Goal: Information Seeking & Learning: Find specific fact

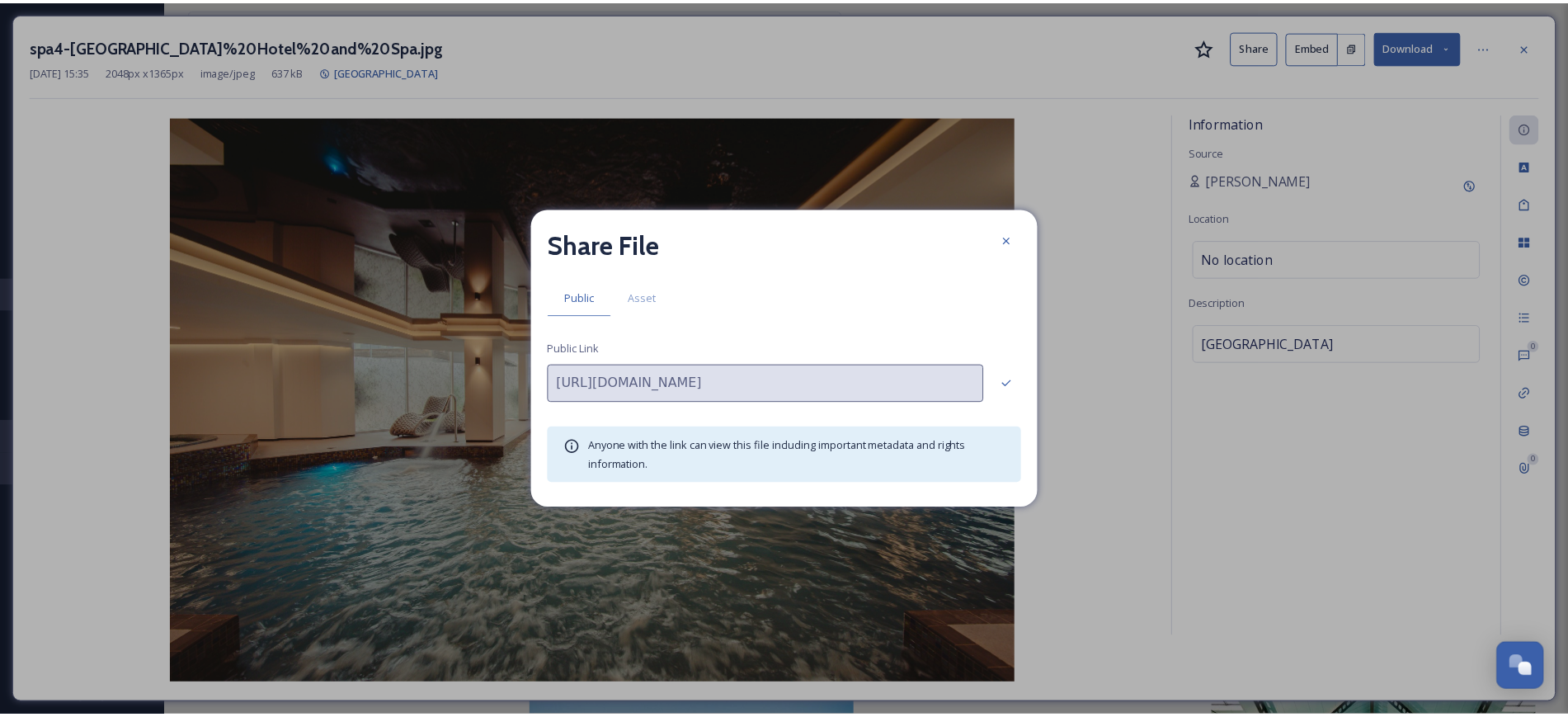
scroll to position [209, 0]
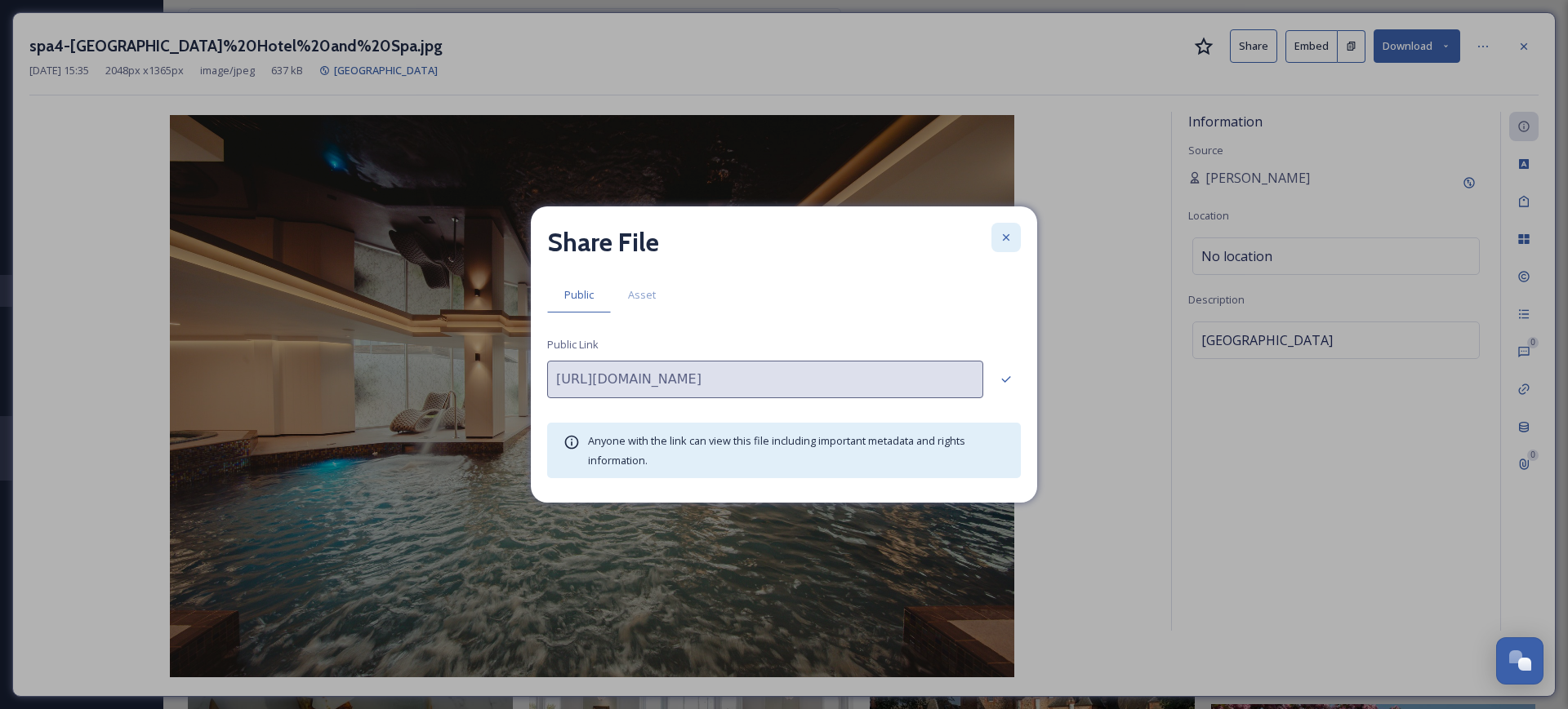
click at [1010, 233] on icon at bounding box center [1005, 237] width 13 height 13
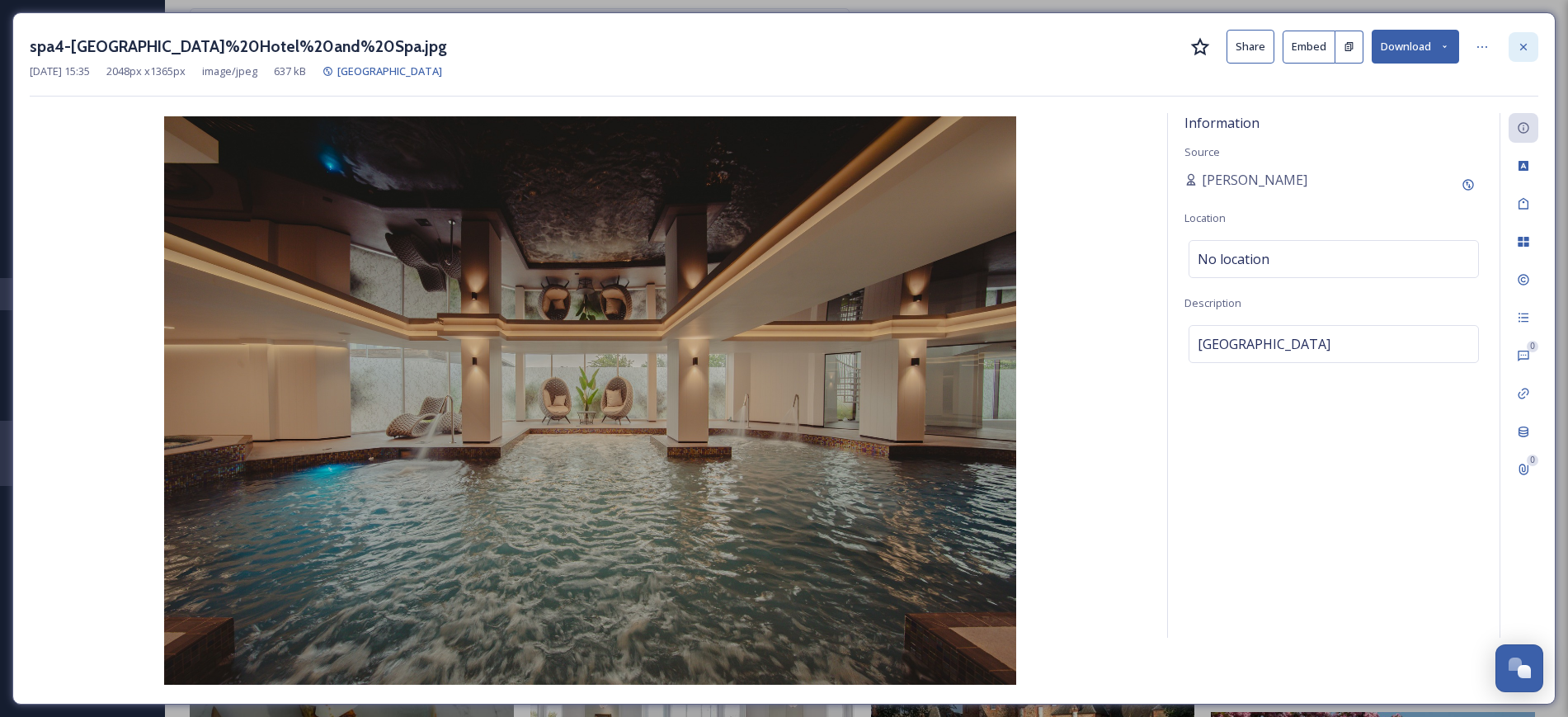
click at [1530, 38] on div at bounding box center [1523, 47] width 30 height 30
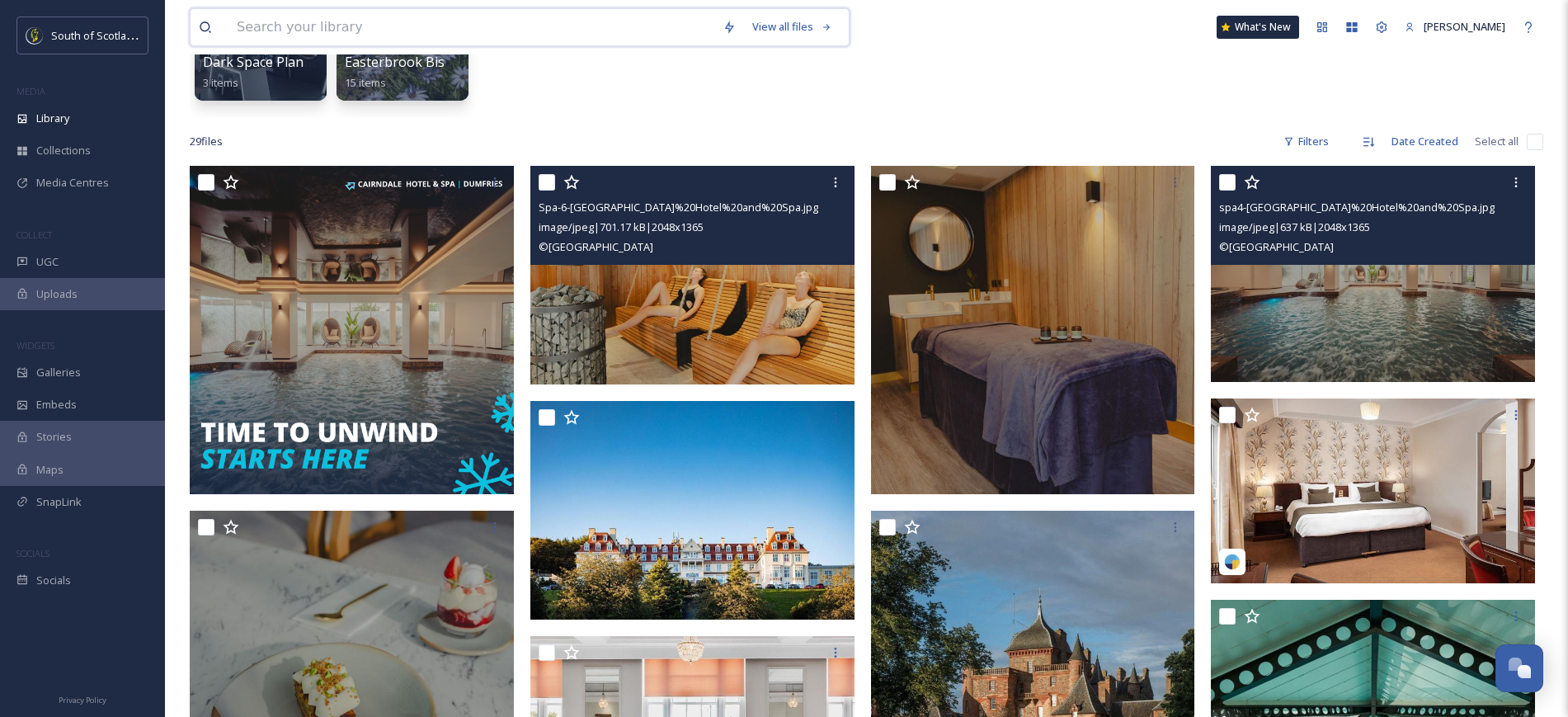
click at [527, 15] on input at bounding box center [471, 27] width 486 height 36
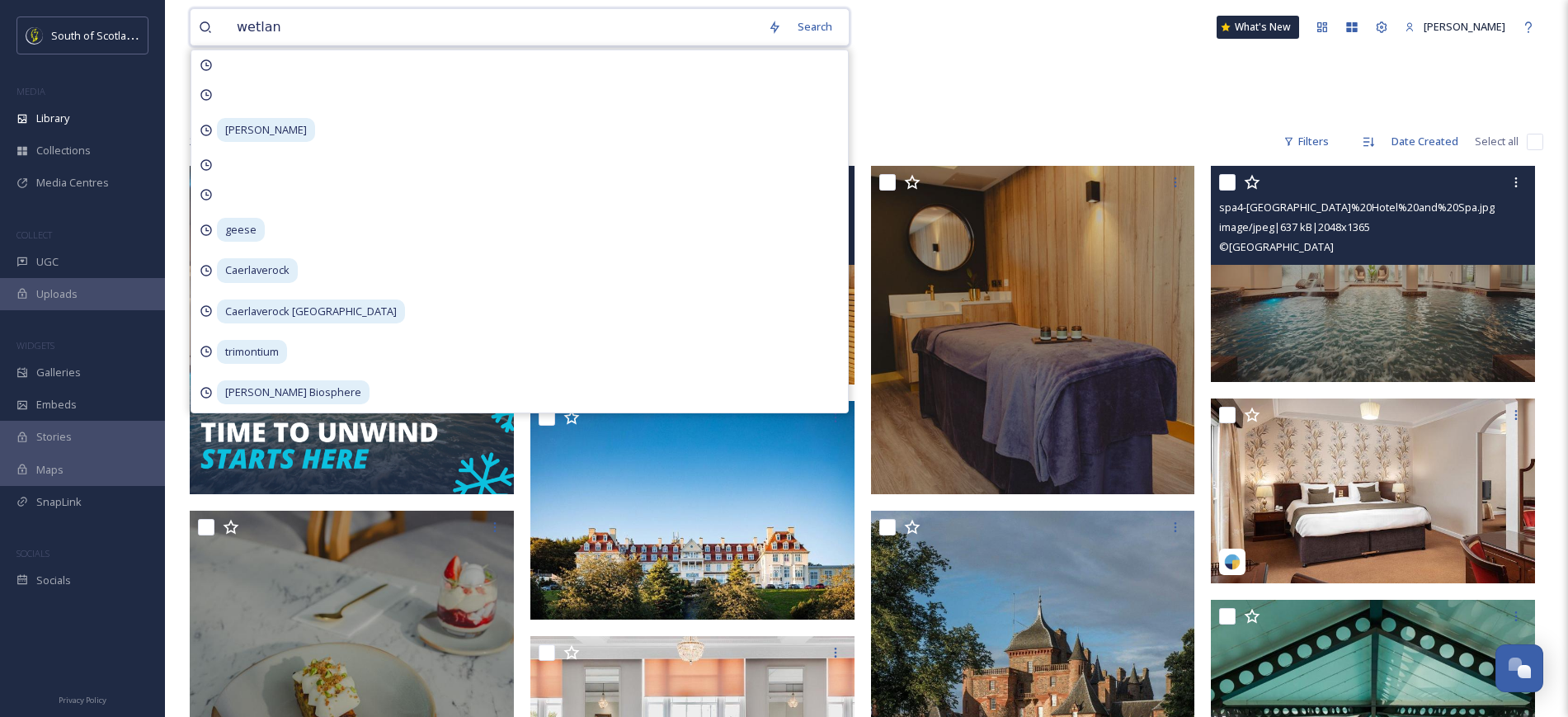
type input "wetland"
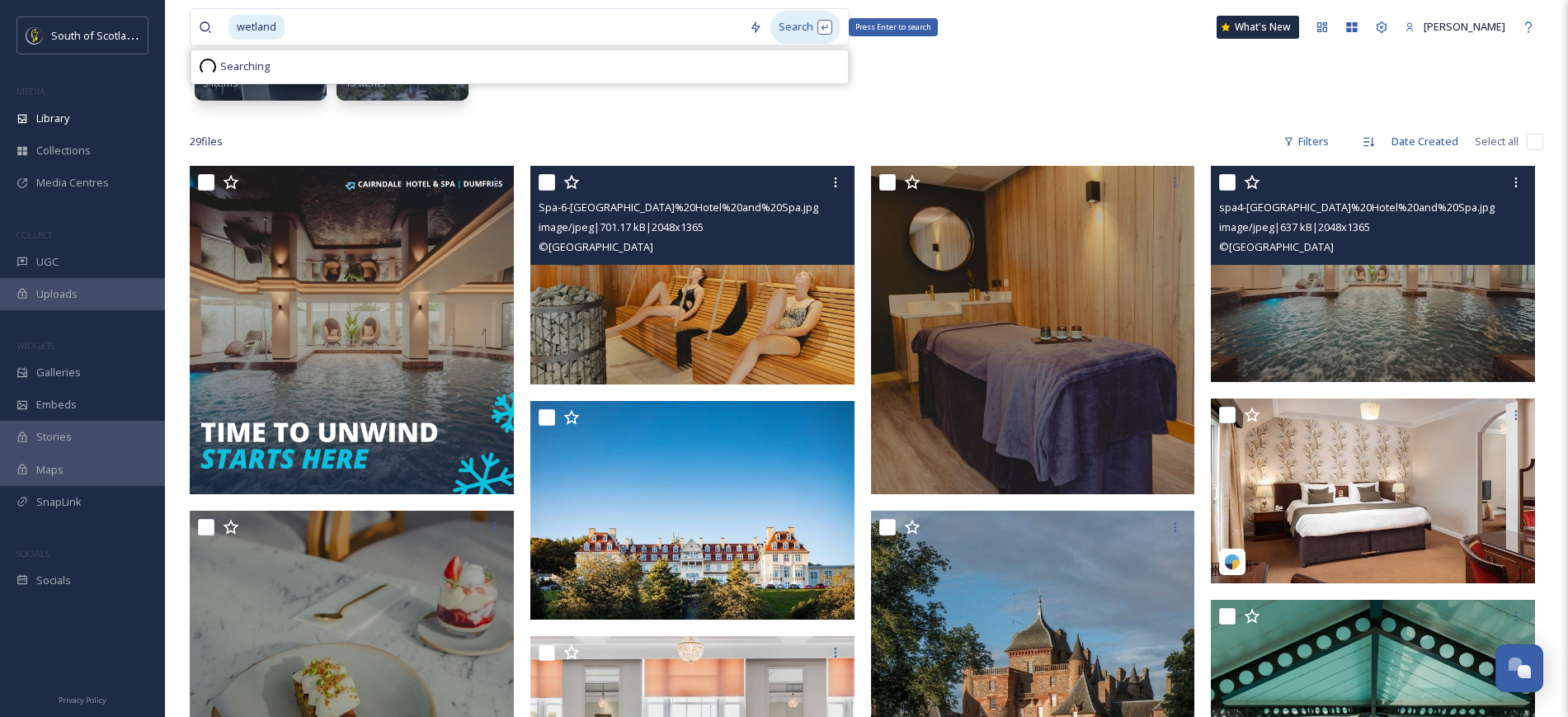
click at [821, 16] on div "Search Press Enter to search" at bounding box center [806, 27] width 70 height 32
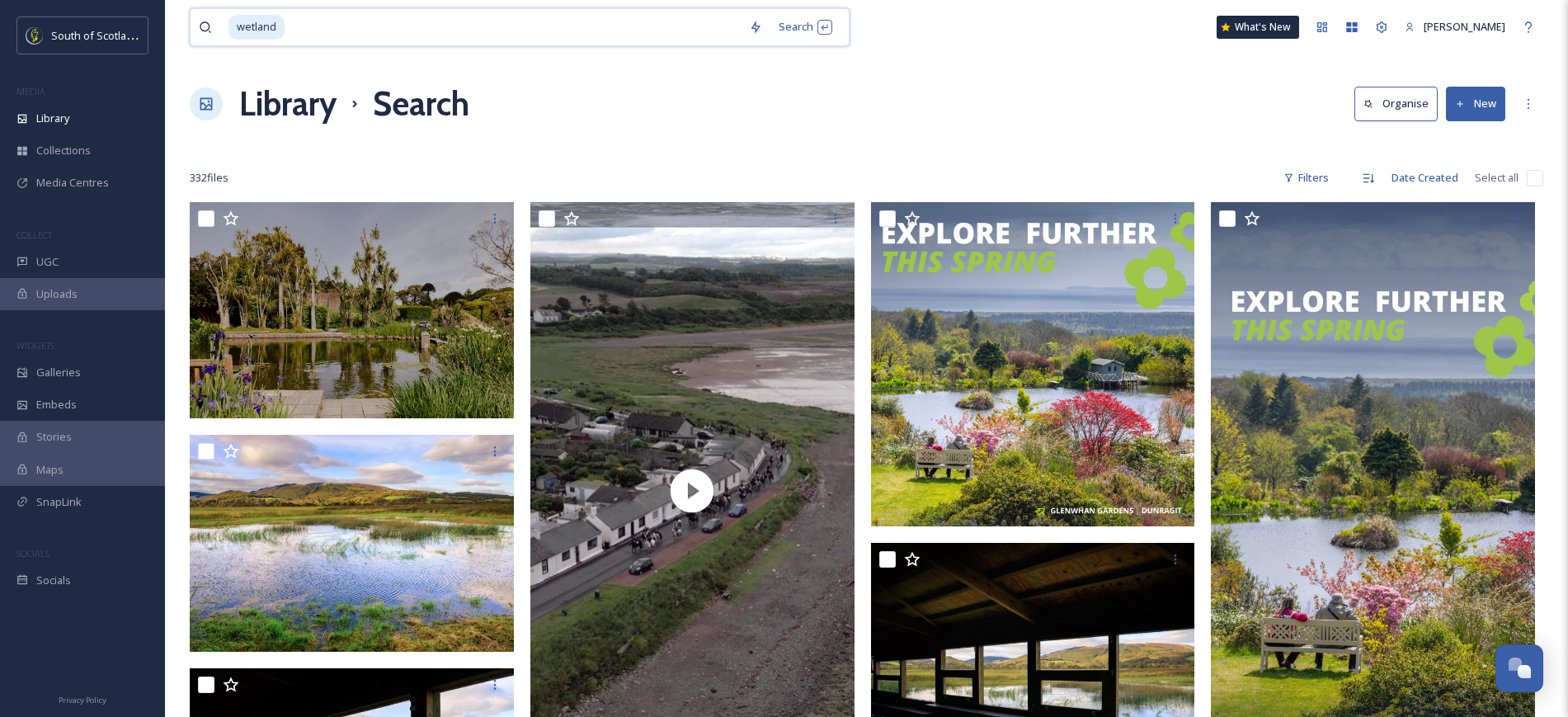
click at [356, 21] on input at bounding box center [514, 27] width 454 height 36
type input "w"
type input "autumn"
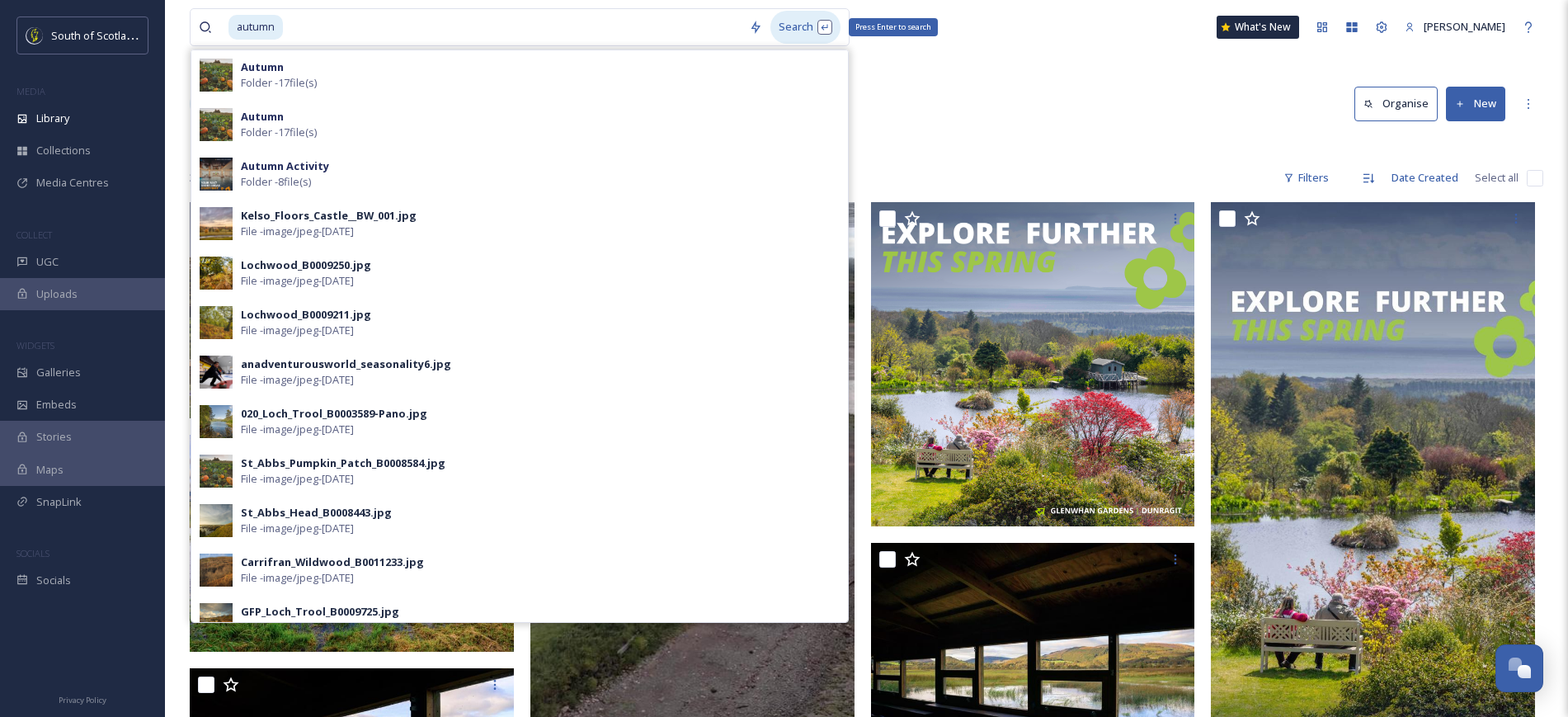
click at [781, 21] on div "Search Press Enter to search" at bounding box center [806, 27] width 70 height 32
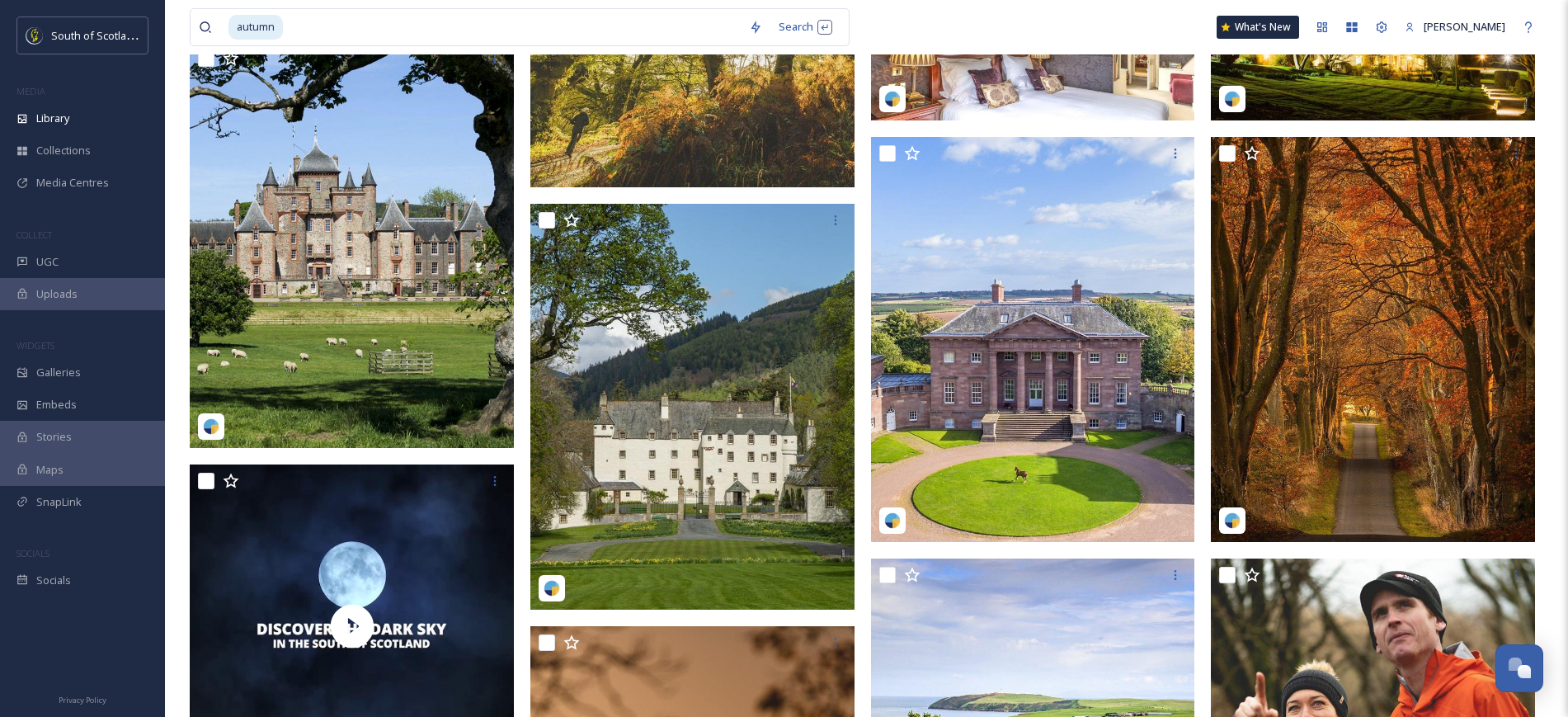
scroll to position [952, 0]
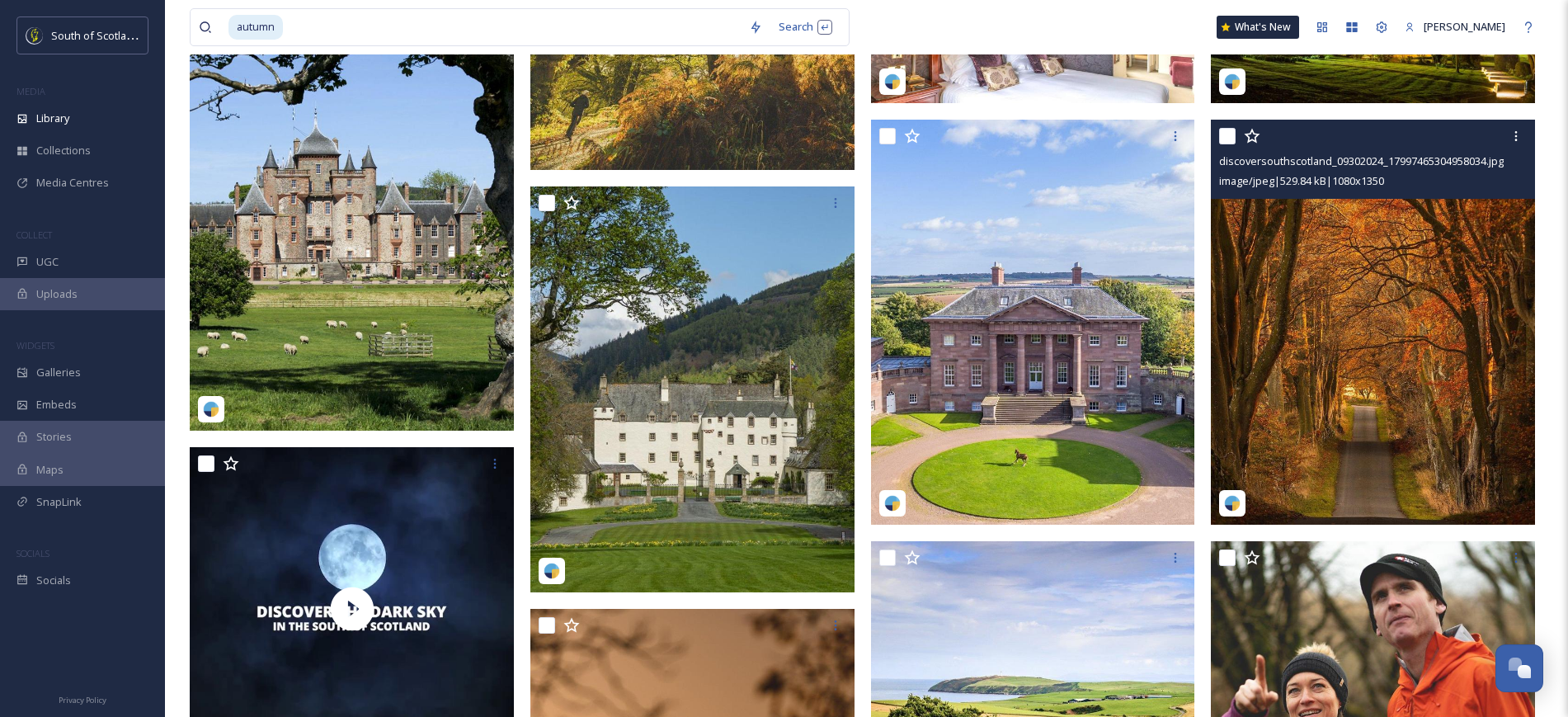
click at [1411, 300] on img at bounding box center [1373, 322] width 324 height 405
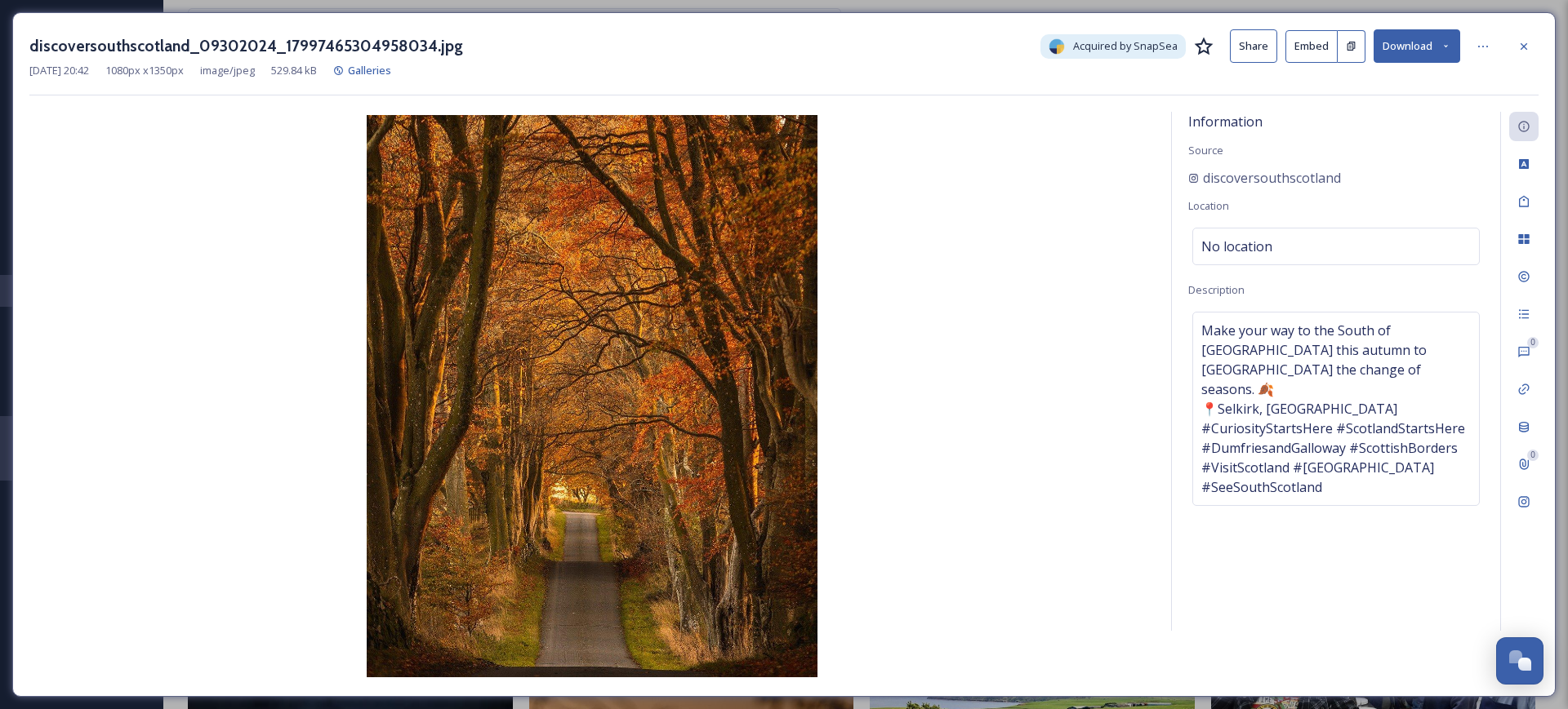
click at [1264, 44] on button "Share" at bounding box center [1252, 46] width 47 height 34
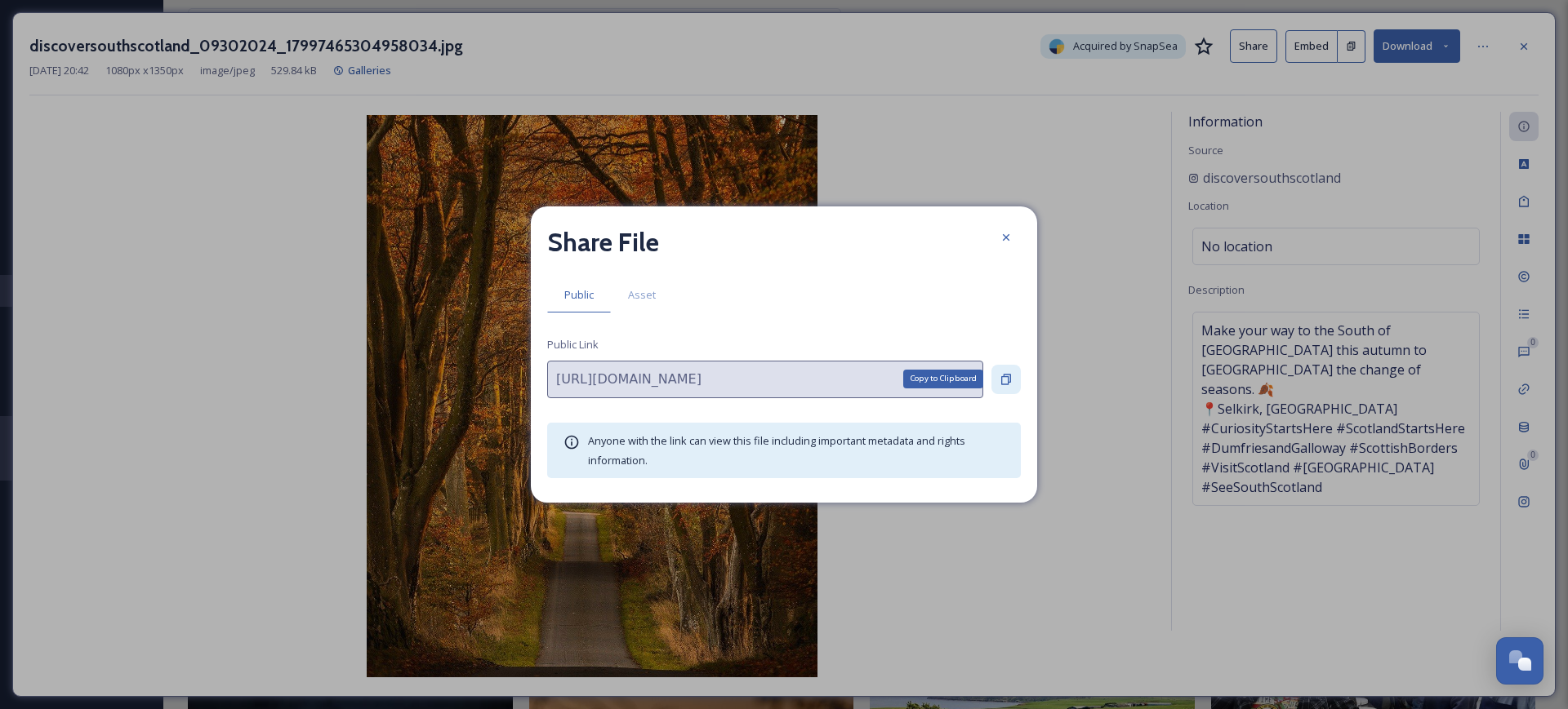
click at [1005, 365] on div "Copy to Clipboard" at bounding box center [1005, 379] width 29 height 29
click at [1008, 235] on icon at bounding box center [1005, 237] width 6 height 6
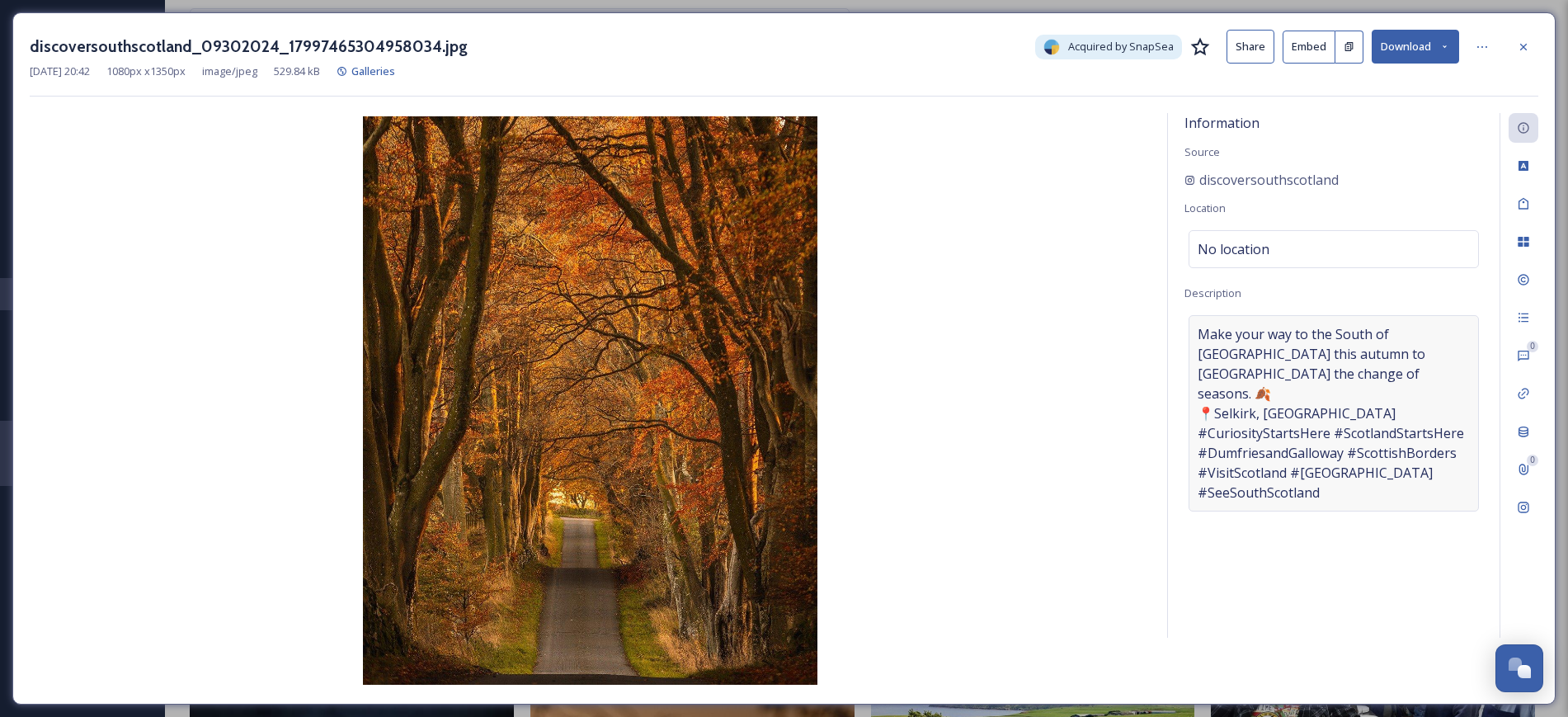
click at [1357, 388] on span "Make your way to the South of [GEOGRAPHIC_DATA] this autumn to [GEOGRAPHIC_DATA…" at bounding box center [1334, 413] width 272 height 178
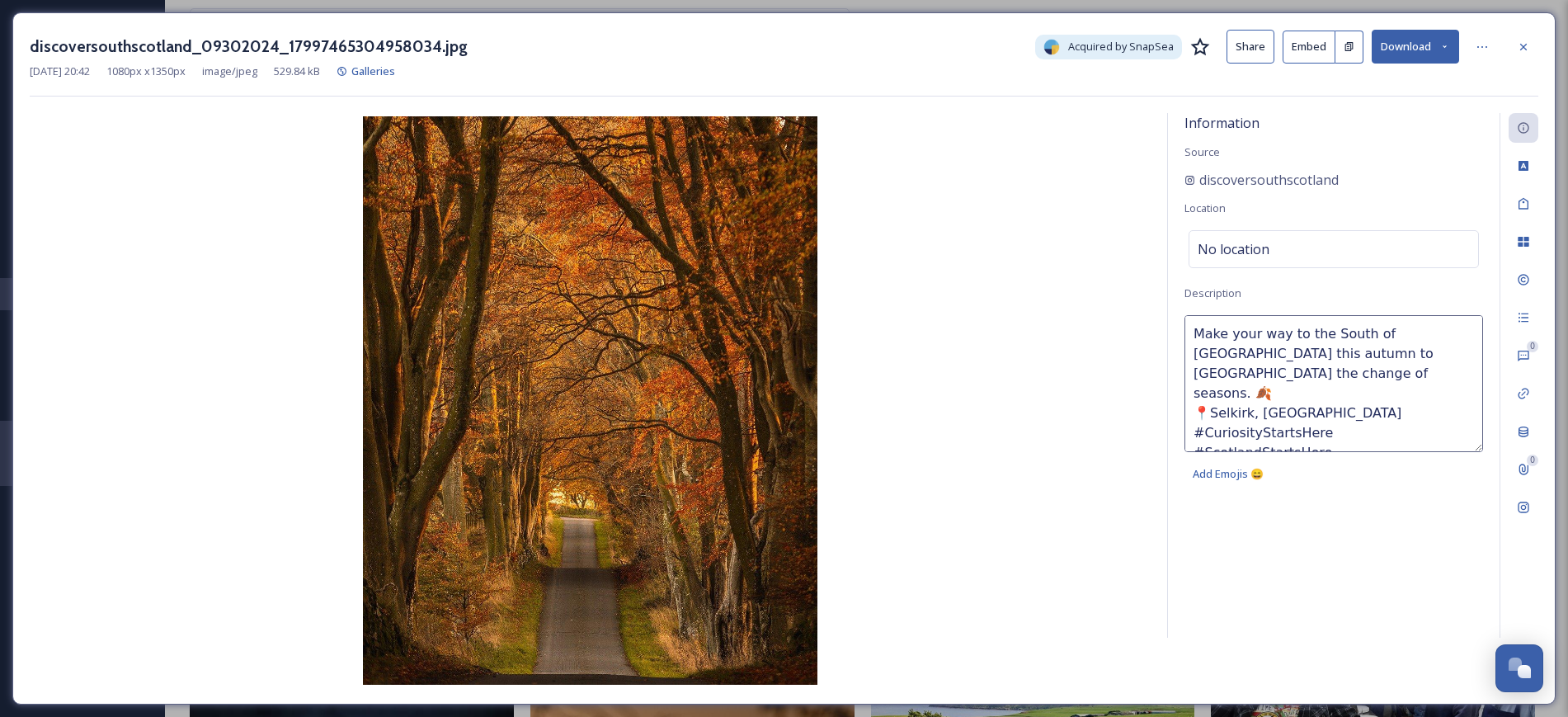
click at [1357, 388] on textarea "Make your way to the South of [GEOGRAPHIC_DATA] this autumn to [GEOGRAPHIC_DATA…" at bounding box center [1334, 384] width 299 height 137
drag, startPoint x: 1359, startPoint y: 377, endPoint x: 1193, endPoint y: 380, distance: 166.0
click at [1193, 380] on textarea "Make your way to the South of [GEOGRAPHIC_DATA] this autumn to [GEOGRAPHIC_DATA…" at bounding box center [1334, 384] width 299 height 137
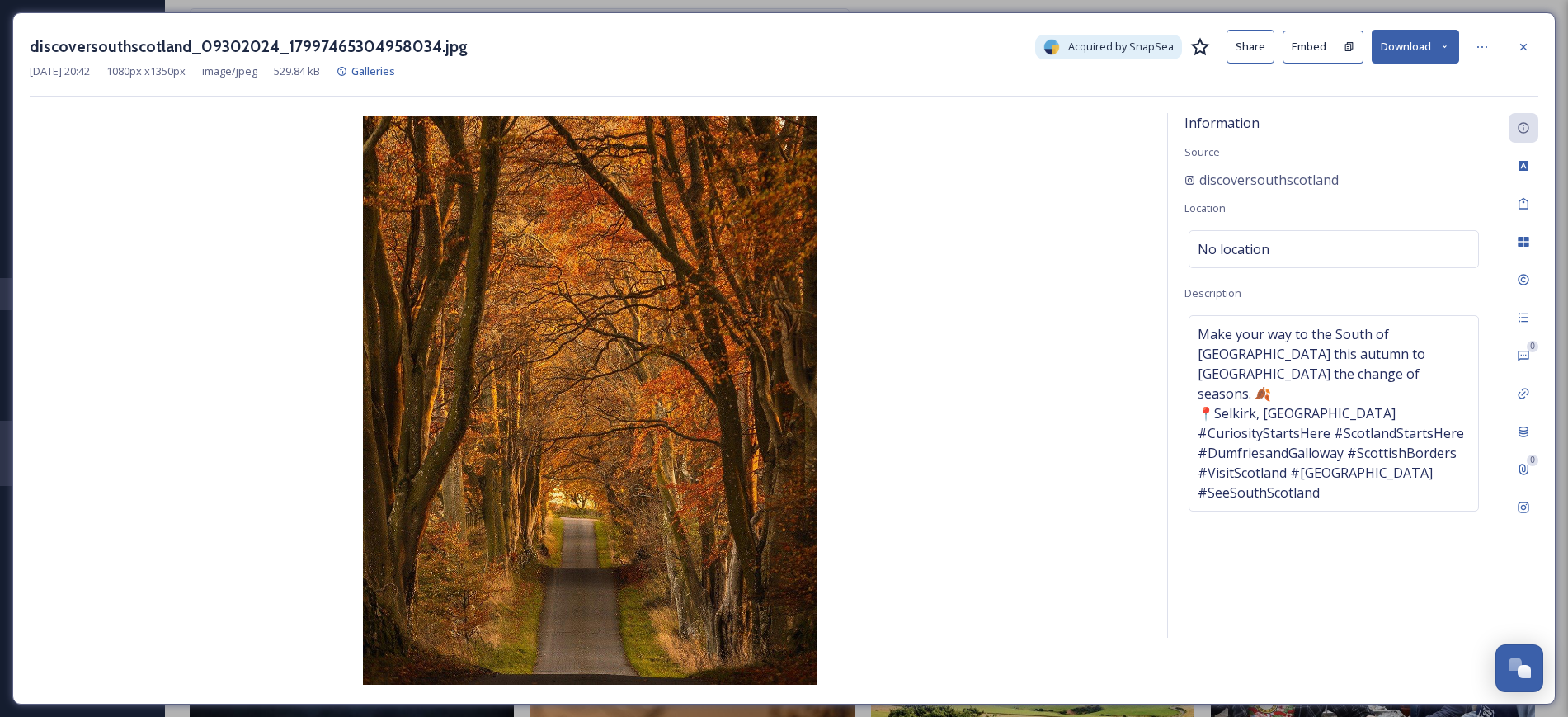
click at [289, 313] on img at bounding box center [590, 401] width 1121 height 569
click at [1237, 368] on span "Make your way to the South of [GEOGRAPHIC_DATA] this autumn to [GEOGRAPHIC_DATA…" at bounding box center [1334, 413] width 272 height 178
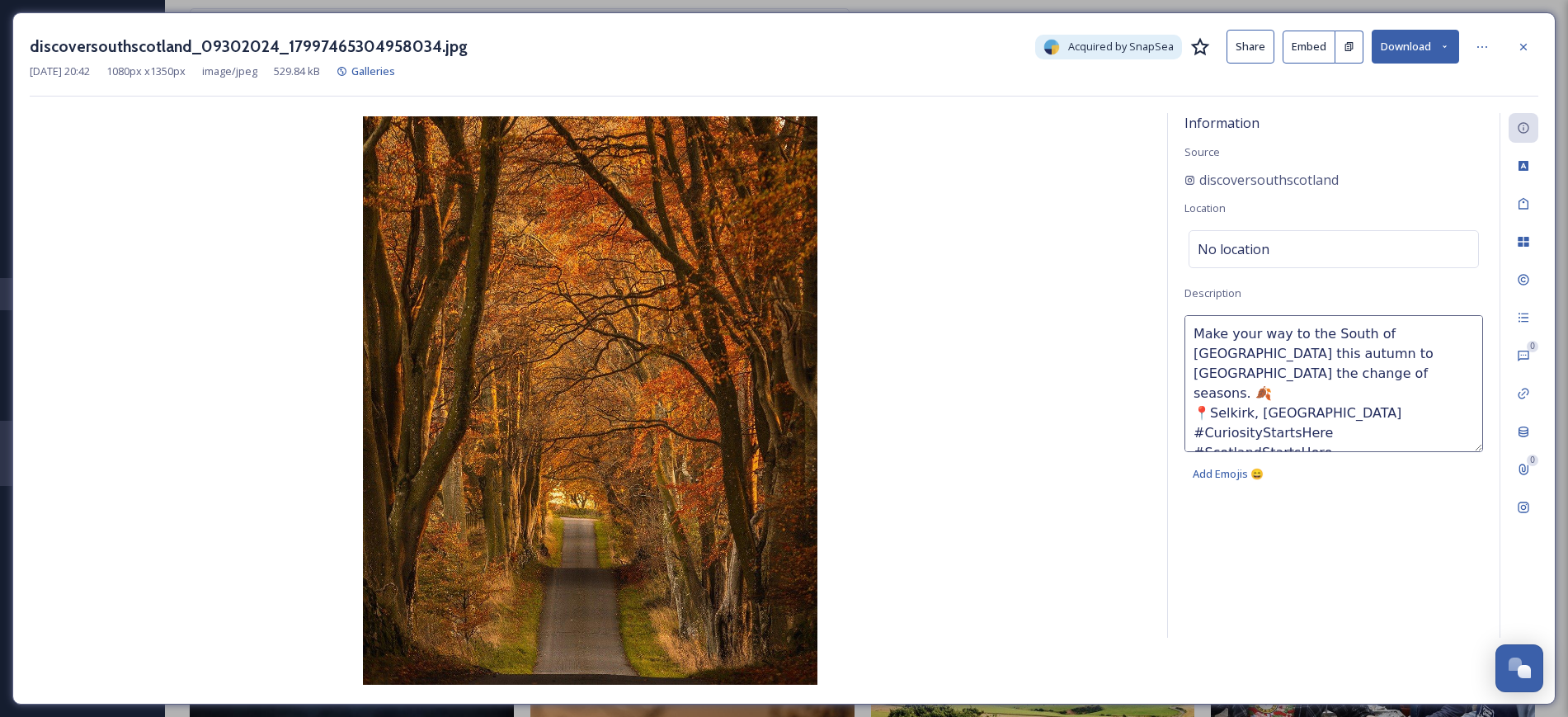
drag, startPoint x: 1438, startPoint y: 350, endPoint x: 1454, endPoint y: 353, distance: 16.3
click at [1454, 353] on textarea "Make your way to the South of [GEOGRAPHIC_DATA] this autumn to [GEOGRAPHIC_DATA…" at bounding box center [1334, 384] width 299 height 137
click at [246, 346] on img at bounding box center [590, 401] width 1121 height 569
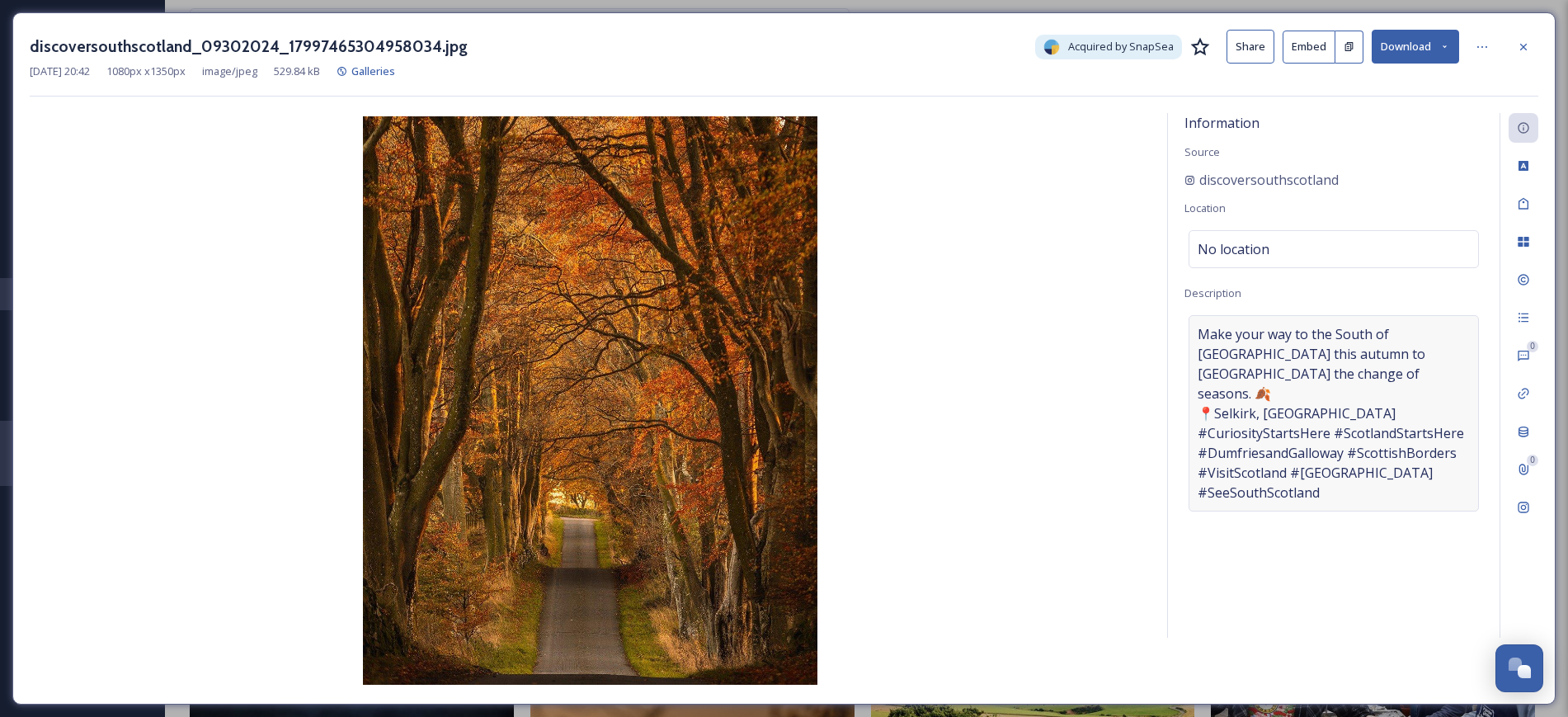
click at [1333, 474] on span "Make your way to the South of [GEOGRAPHIC_DATA] this autumn to [GEOGRAPHIC_DATA…" at bounding box center [1334, 413] width 272 height 178
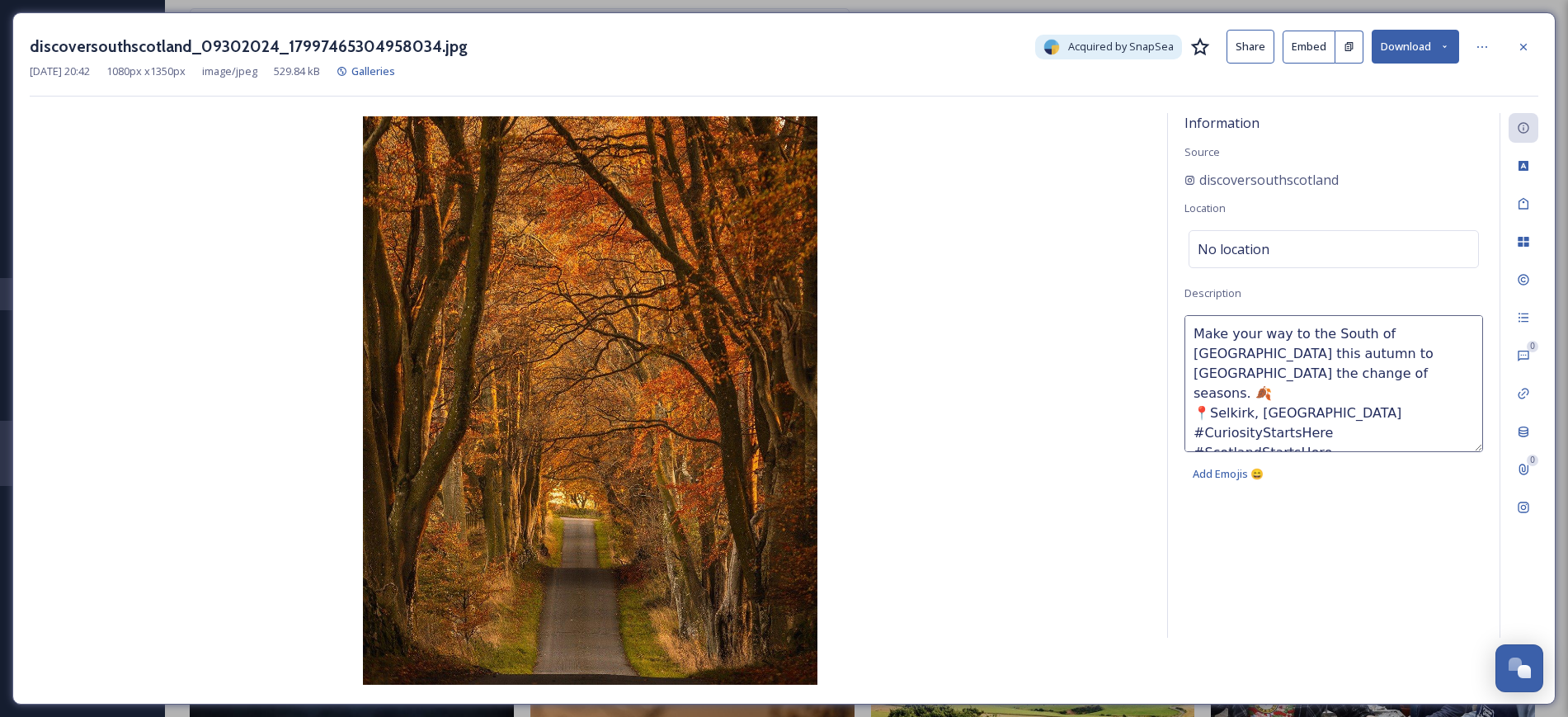
click at [1333, 474] on div "Make your way to the South of [GEOGRAPHIC_DATA] this autumn to [GEOGRAPHIC_DATA…" at bounding box center [1334, 403] width 299 height 175
drag, startPoint x: 1195, startPoint y: 389, endPoint x: 1379, endPoint y: 456, distance: 195.8
click at [1379, 456] on div "Make your way to the South of [GEOGRAPHIC_DATA] this autumn to [GEOGRAPHIC_DATA…" at bounding box center [1334, 403] width 299 height 175
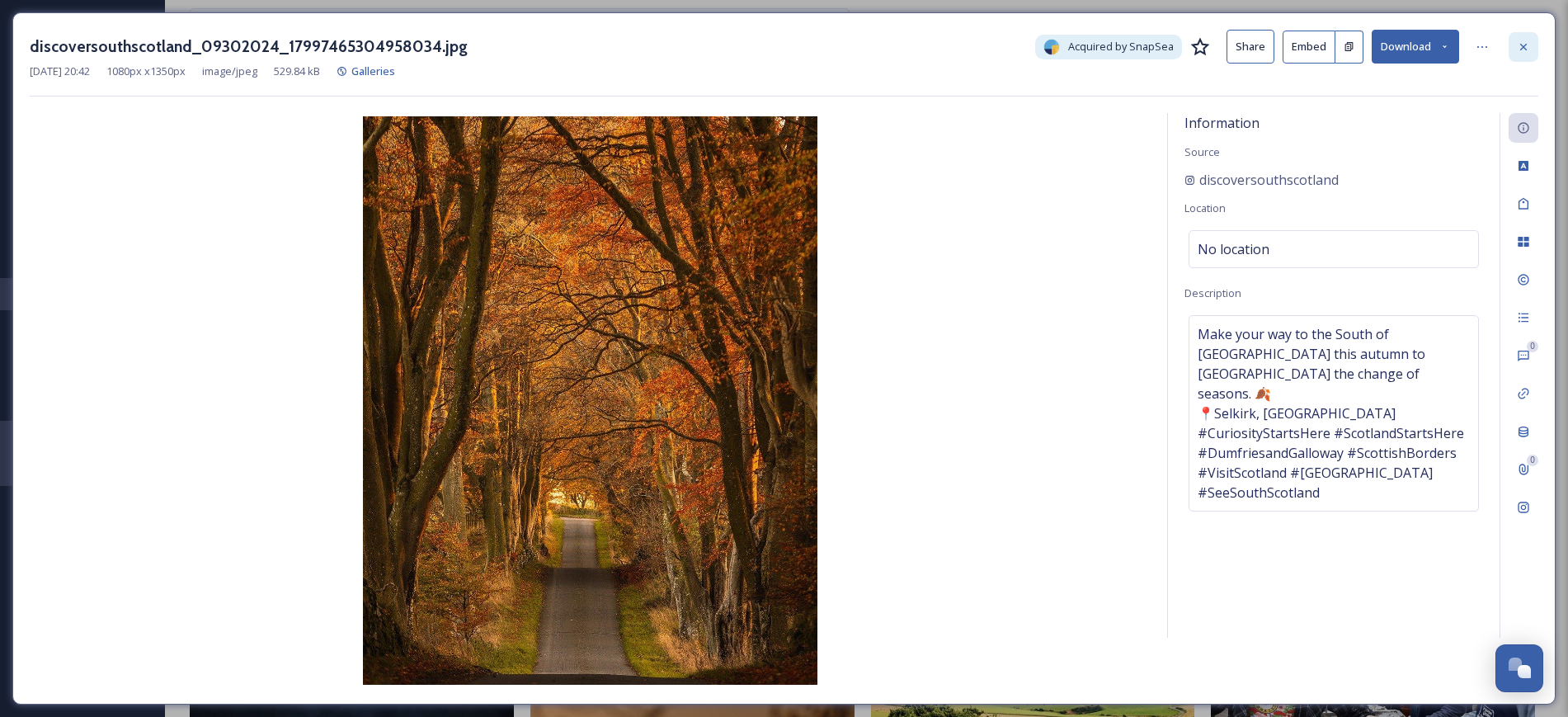
click at [1522, 40] on icon at bounding box center [1523, 47] width 13 height 13
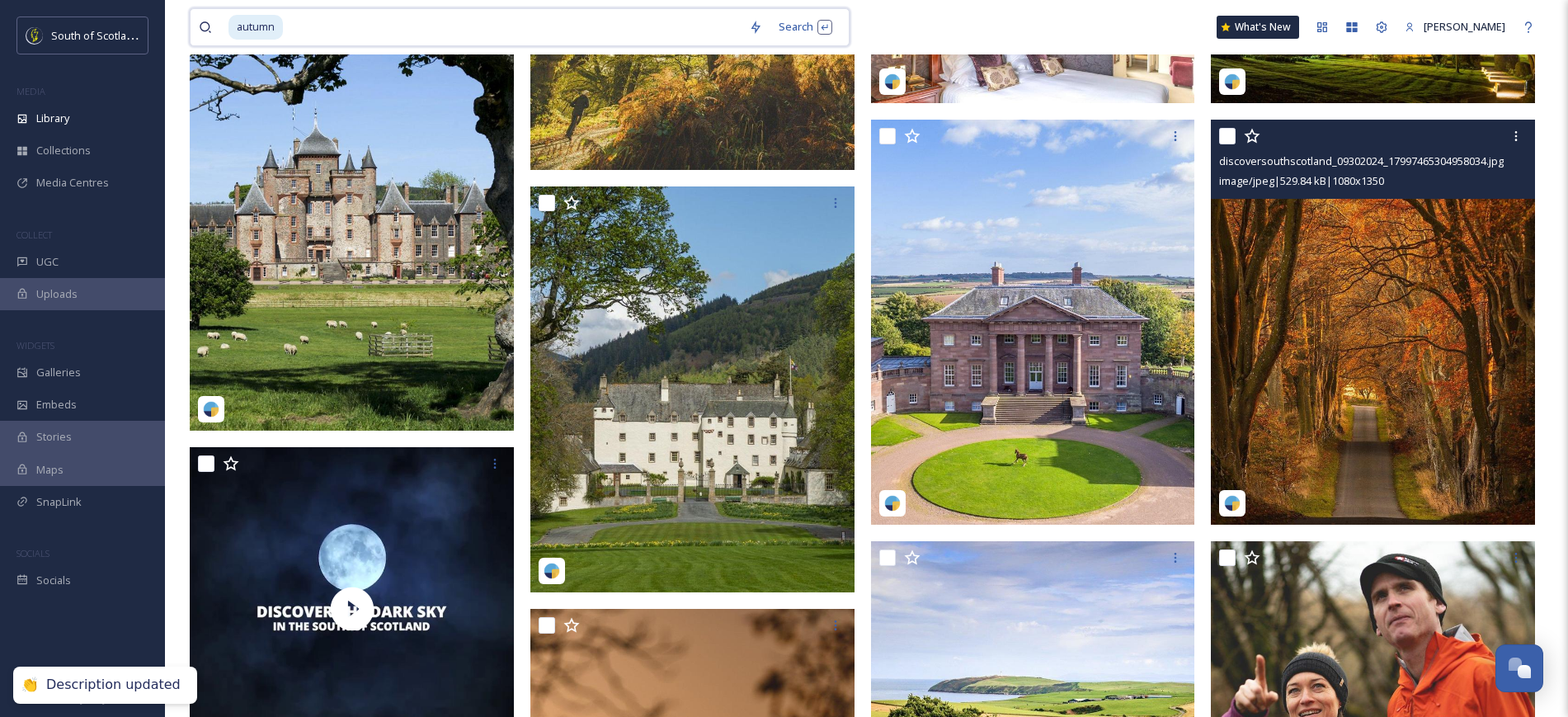
click at [612, 13] on input at bounding box center [513, 27] width 456 height 36
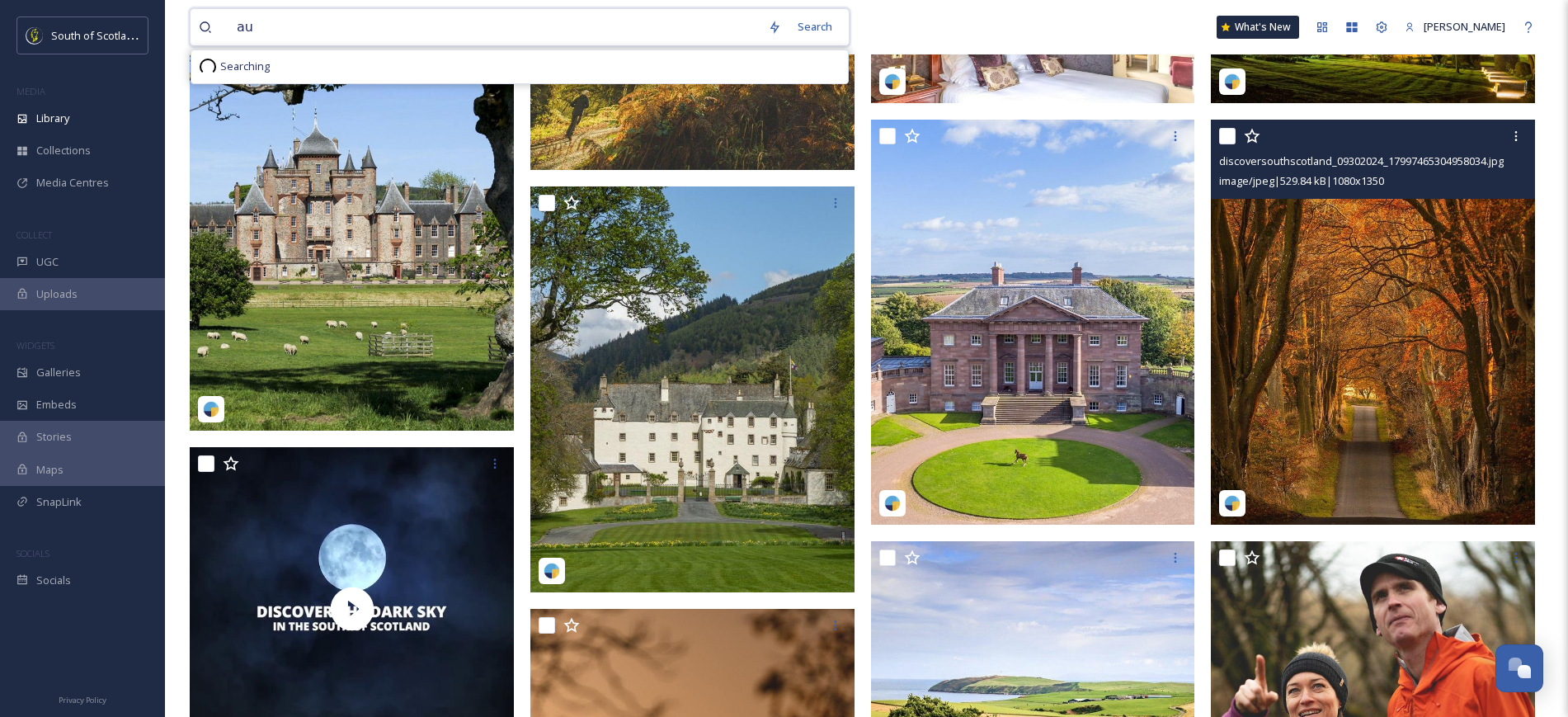
type input "a"
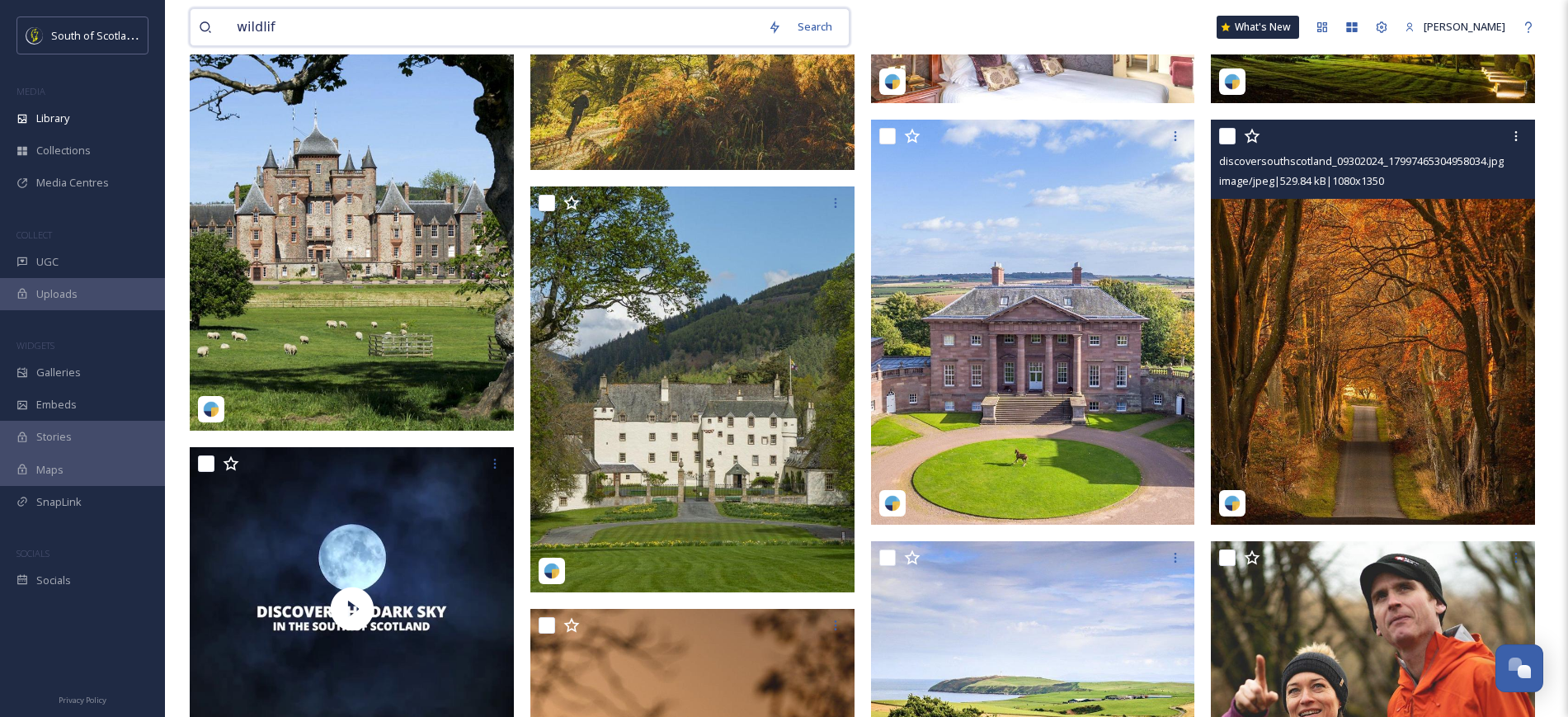
type input "wildlife"
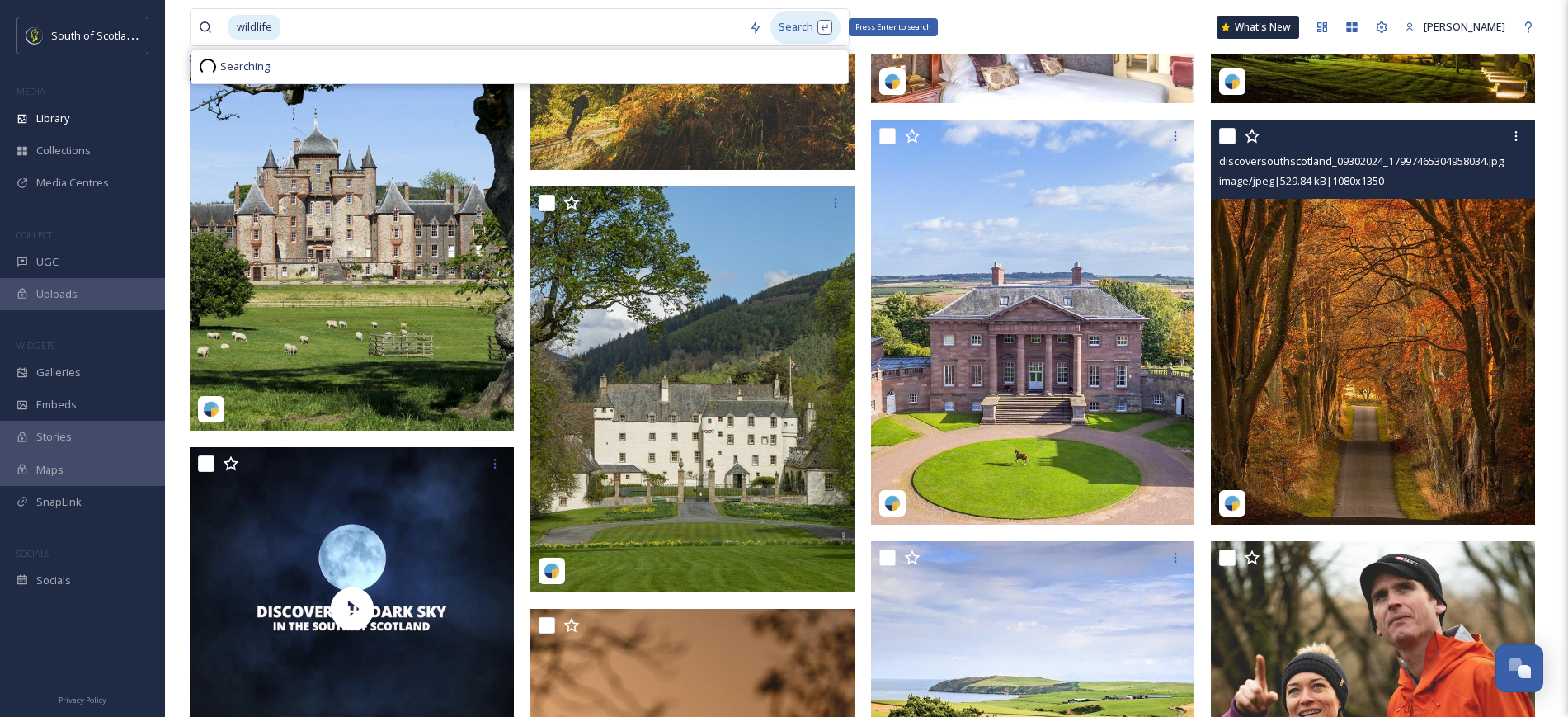
click at [809, 22] on div "Search Press Enter to search" at bounding box center [806, 27] width 70 height 32
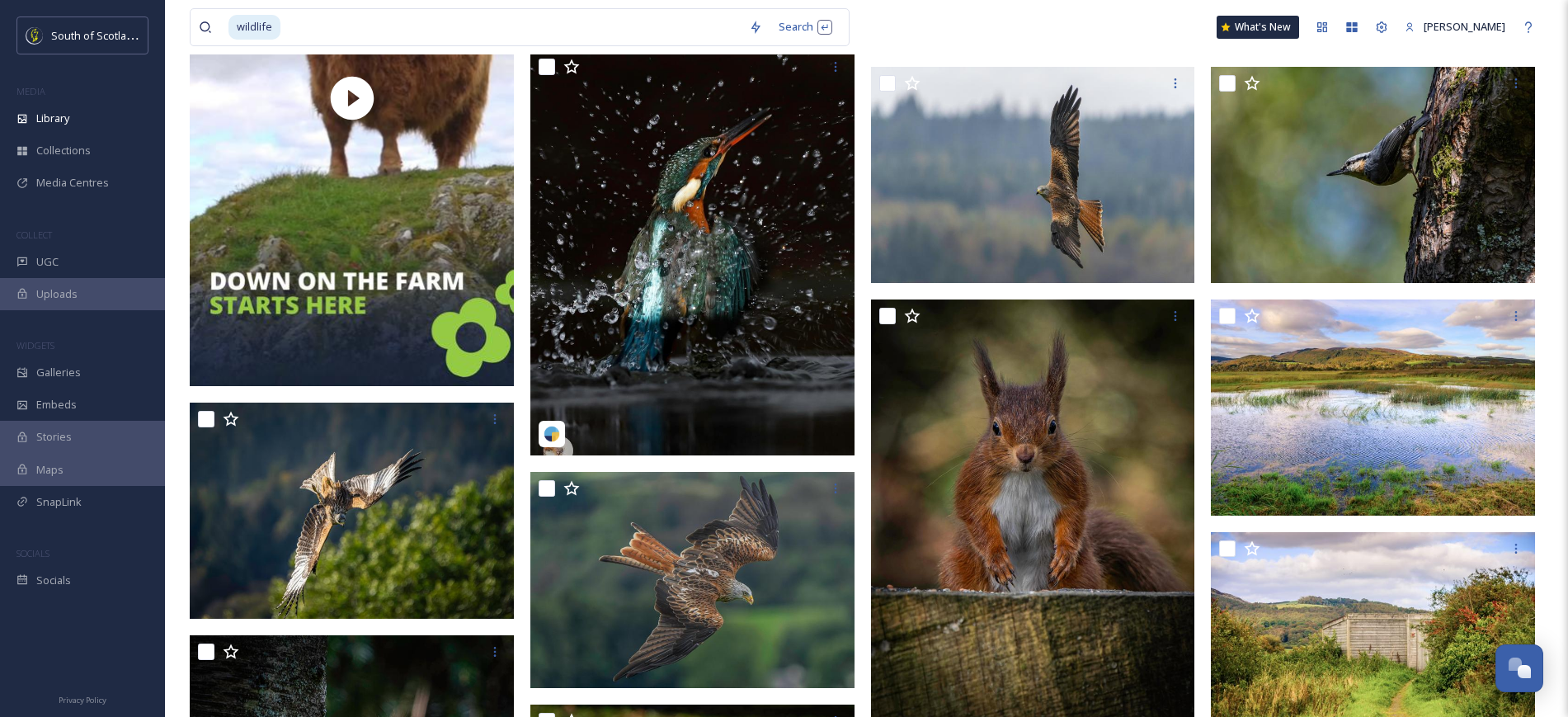
scroll to position [733, 0]
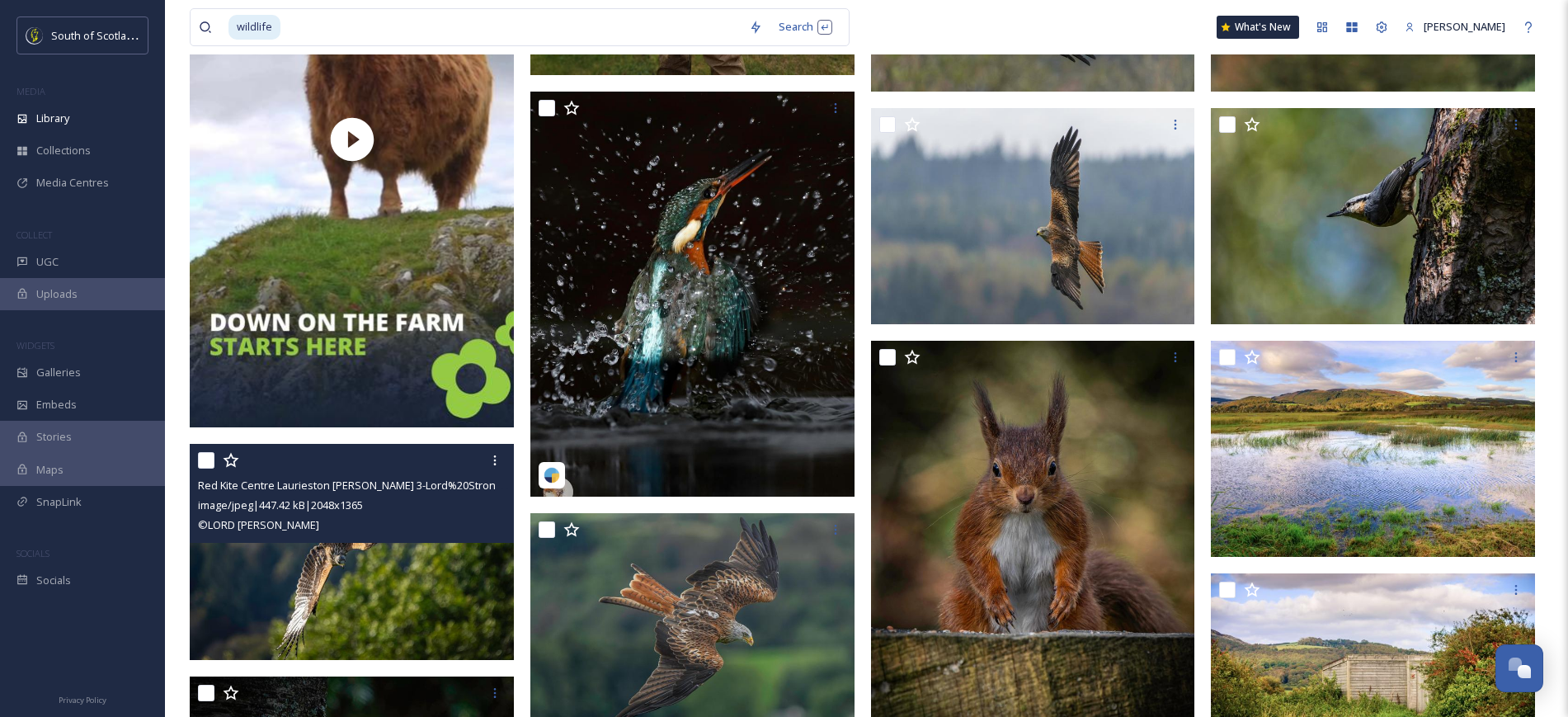
click at [374, 573] on img at bounding box center [351, 552] width 324 height 217
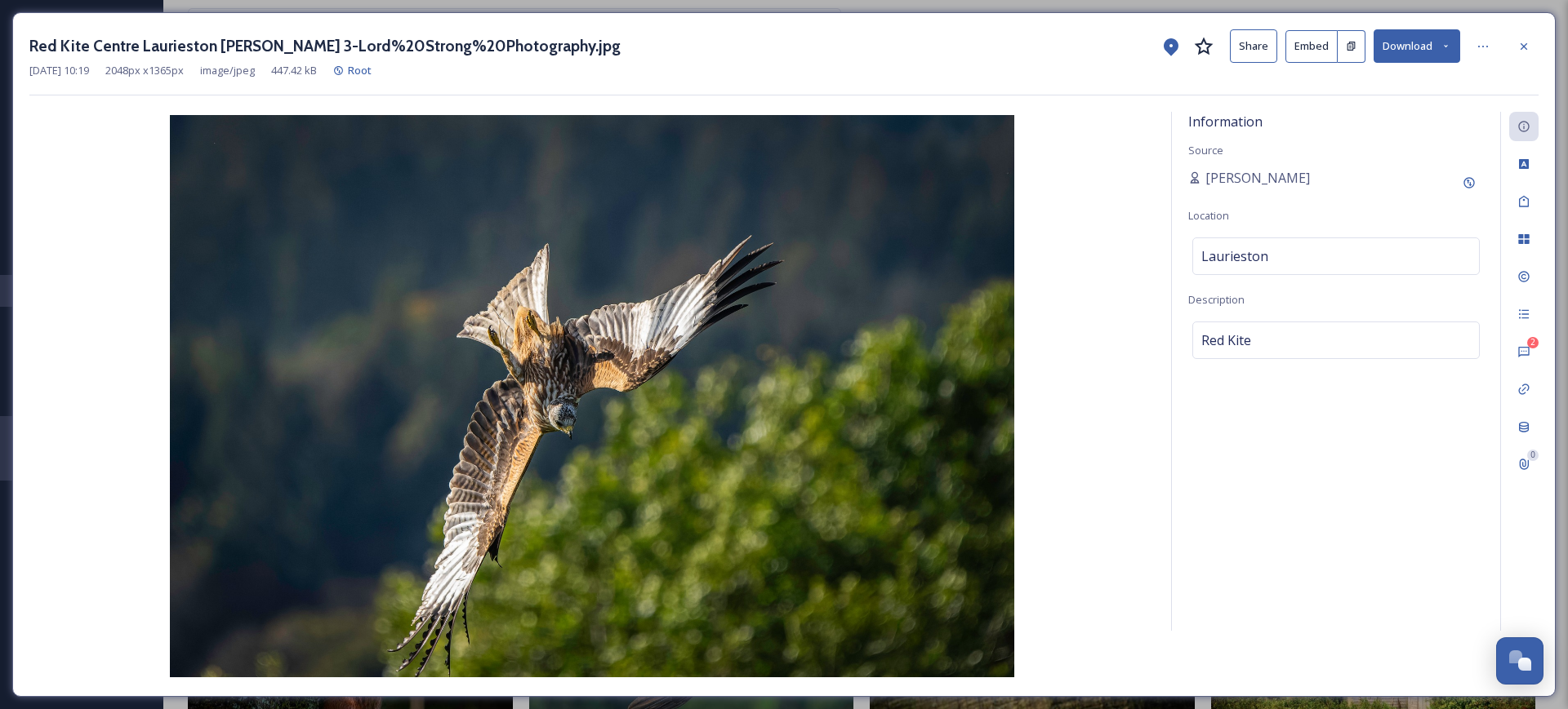
click at [1259, 50] on button "Share" at bounding box center [1252, 46] width 47 height 34
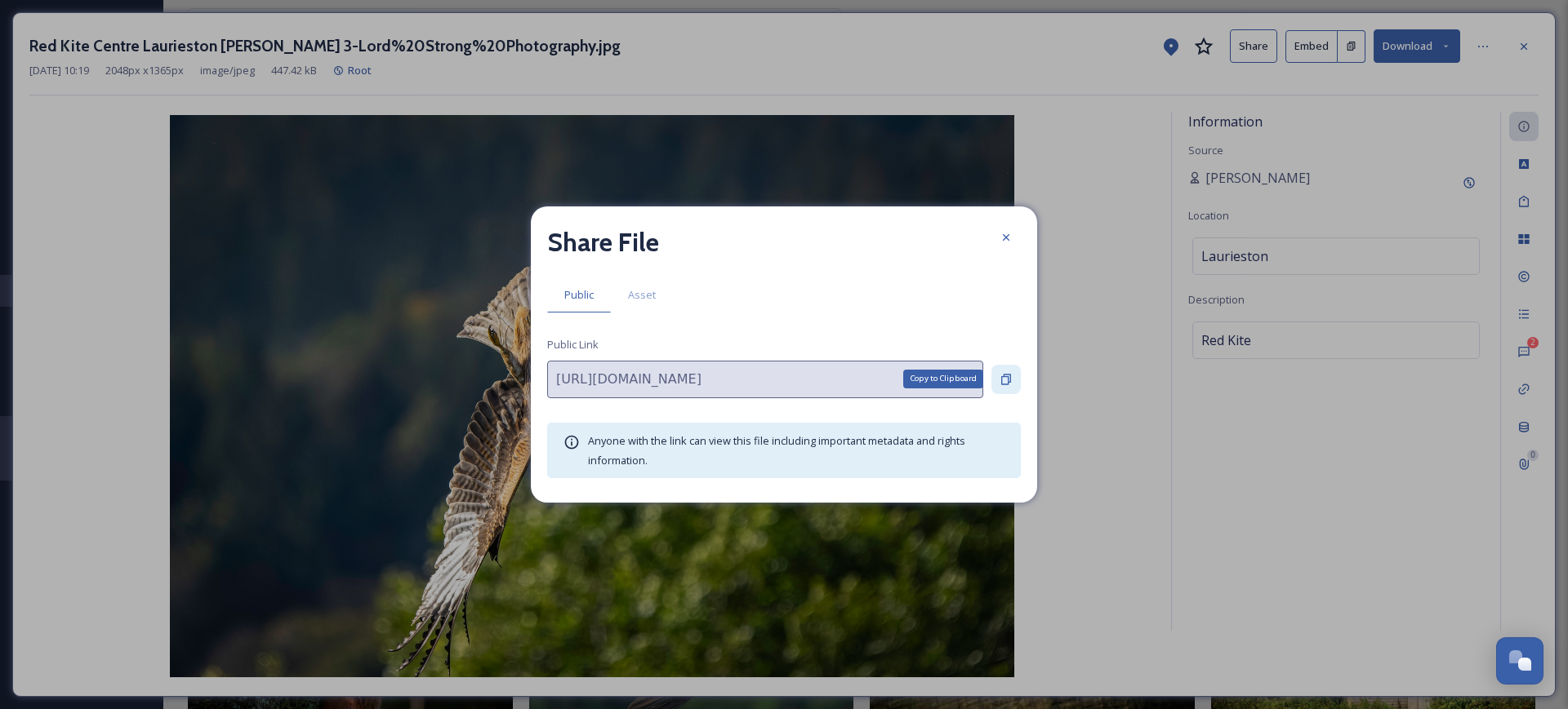
click at [1004, 379] on icon at bounding box center [1005, 379] width 13 height 13
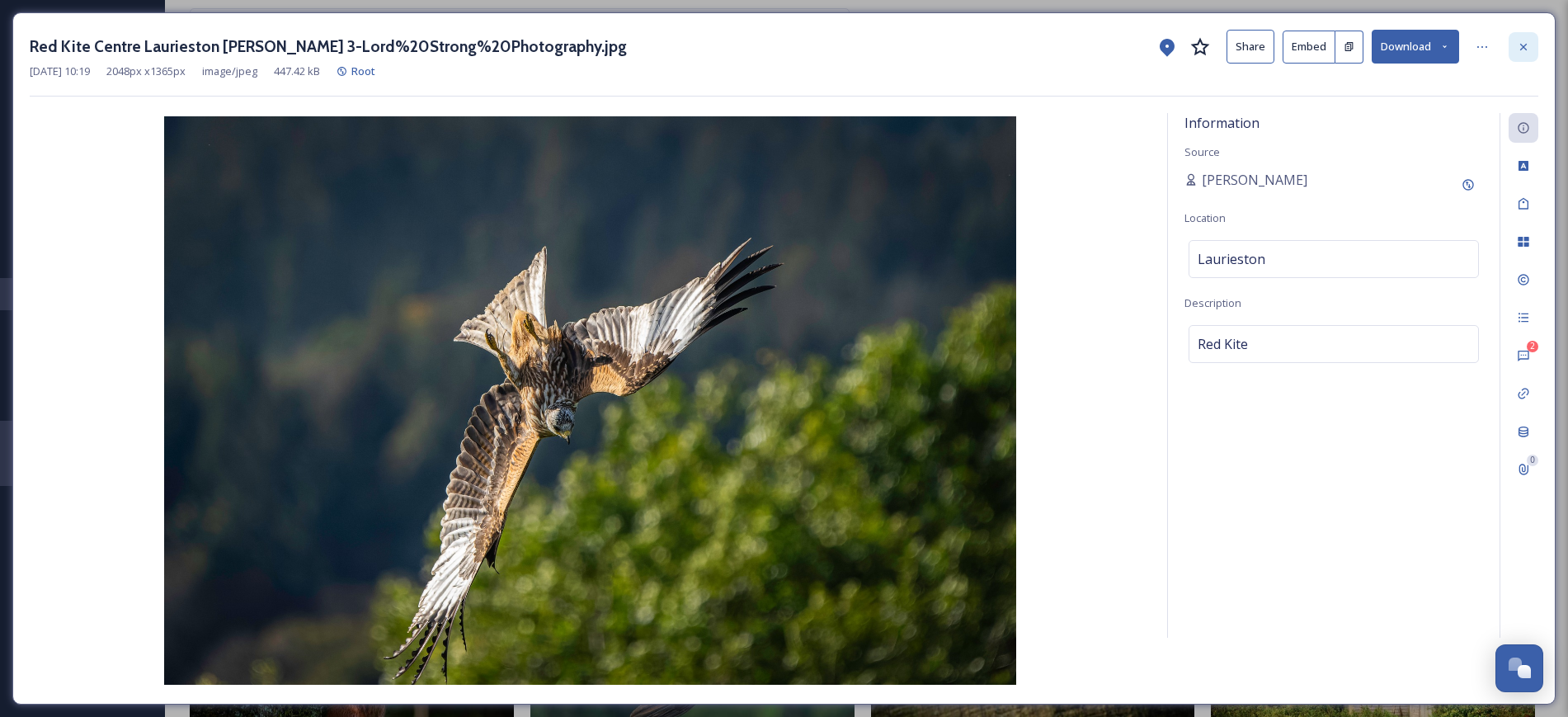
click at [1520, 48] on icon at bounding box center [1523, 47] width 13 height 13
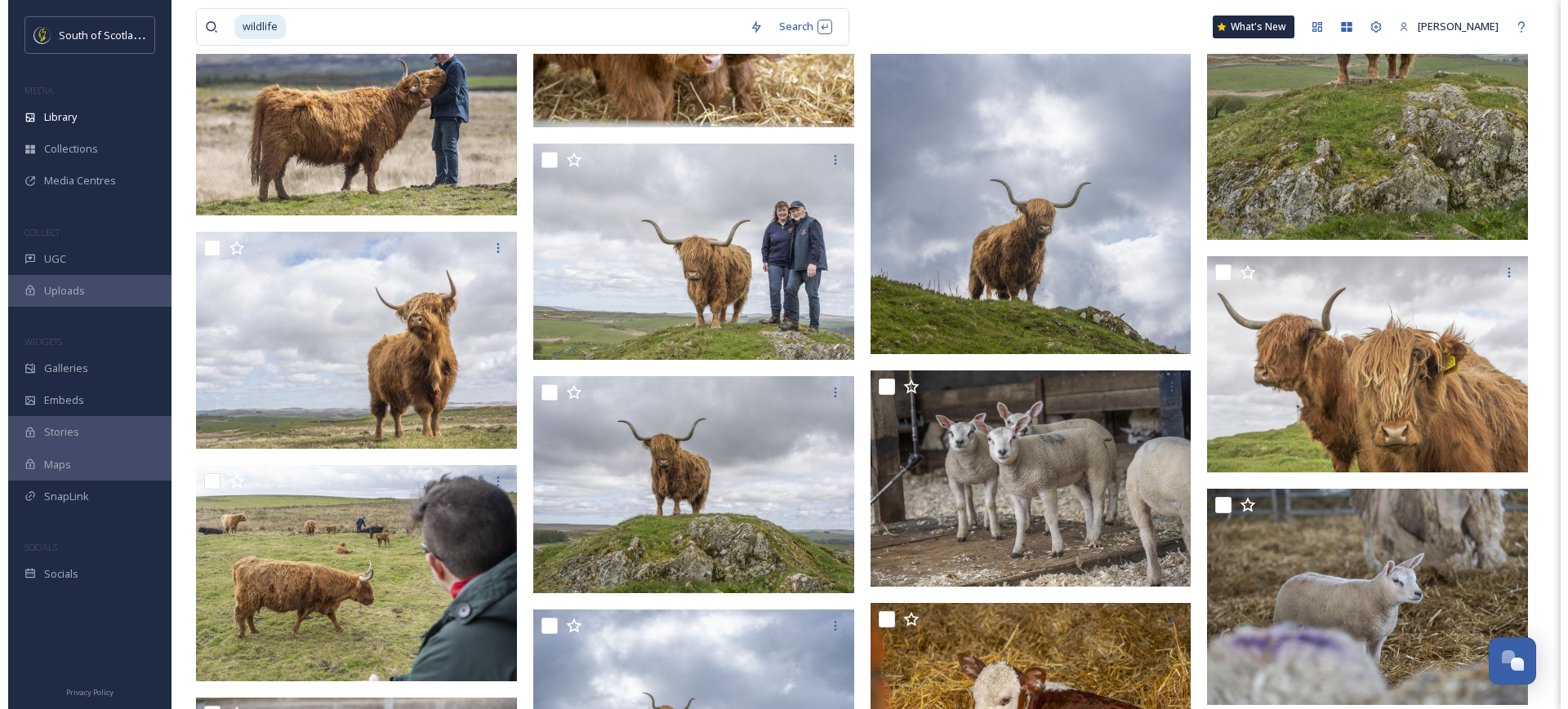
scroll to position [12229, 0]
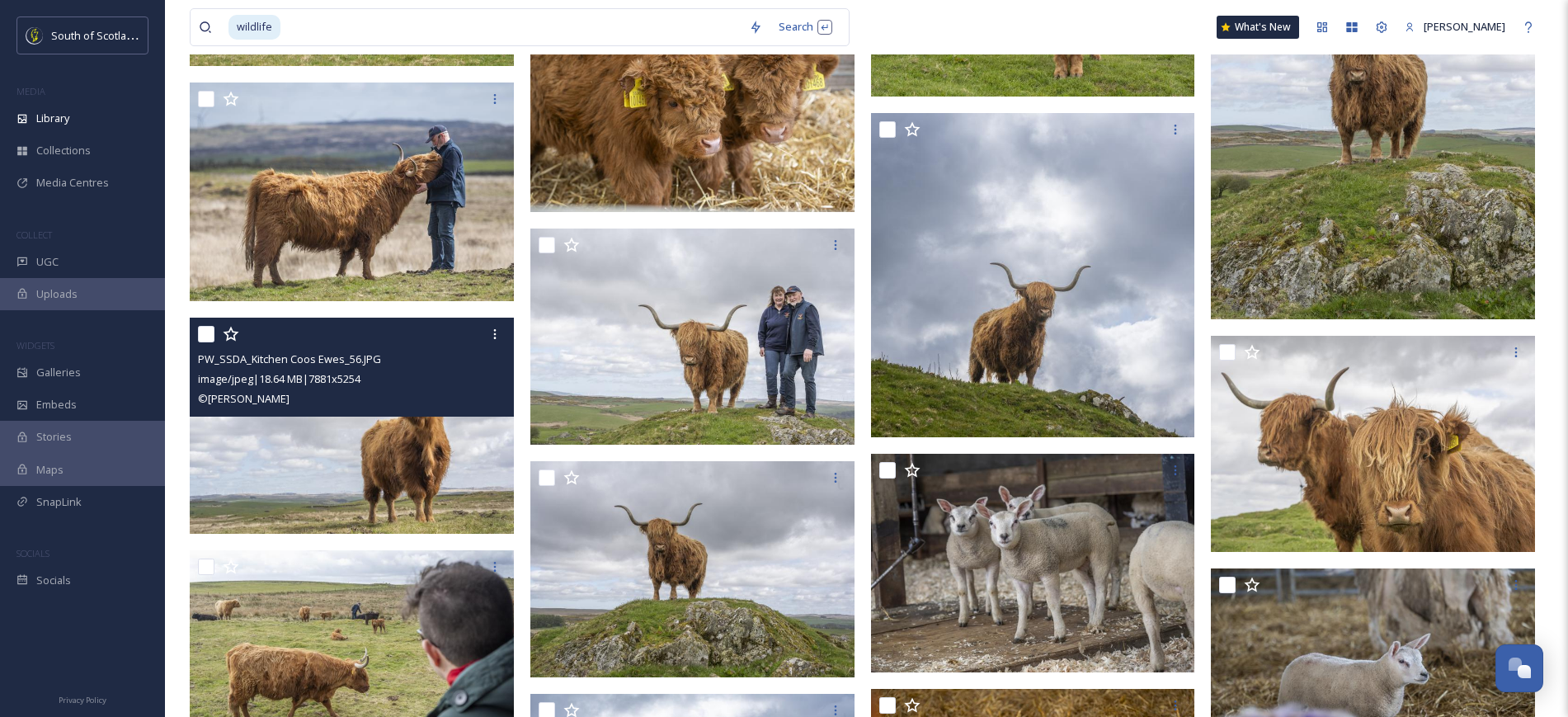
click at [447, 506] on img at bounding box center [351, 426] width 324 height 217
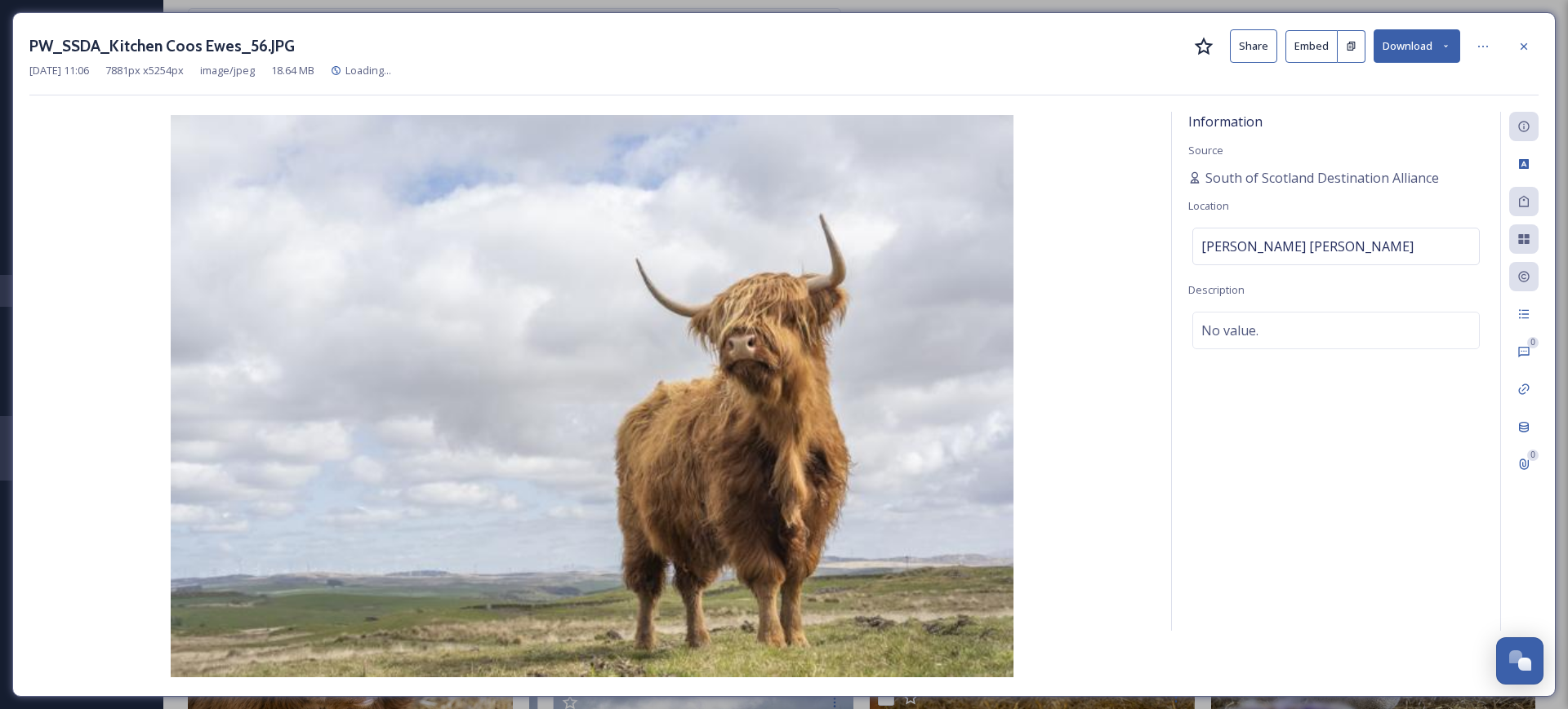
click at [1253, 49] on button "Share" at bounding box center [1252, 46] width 47 height 34
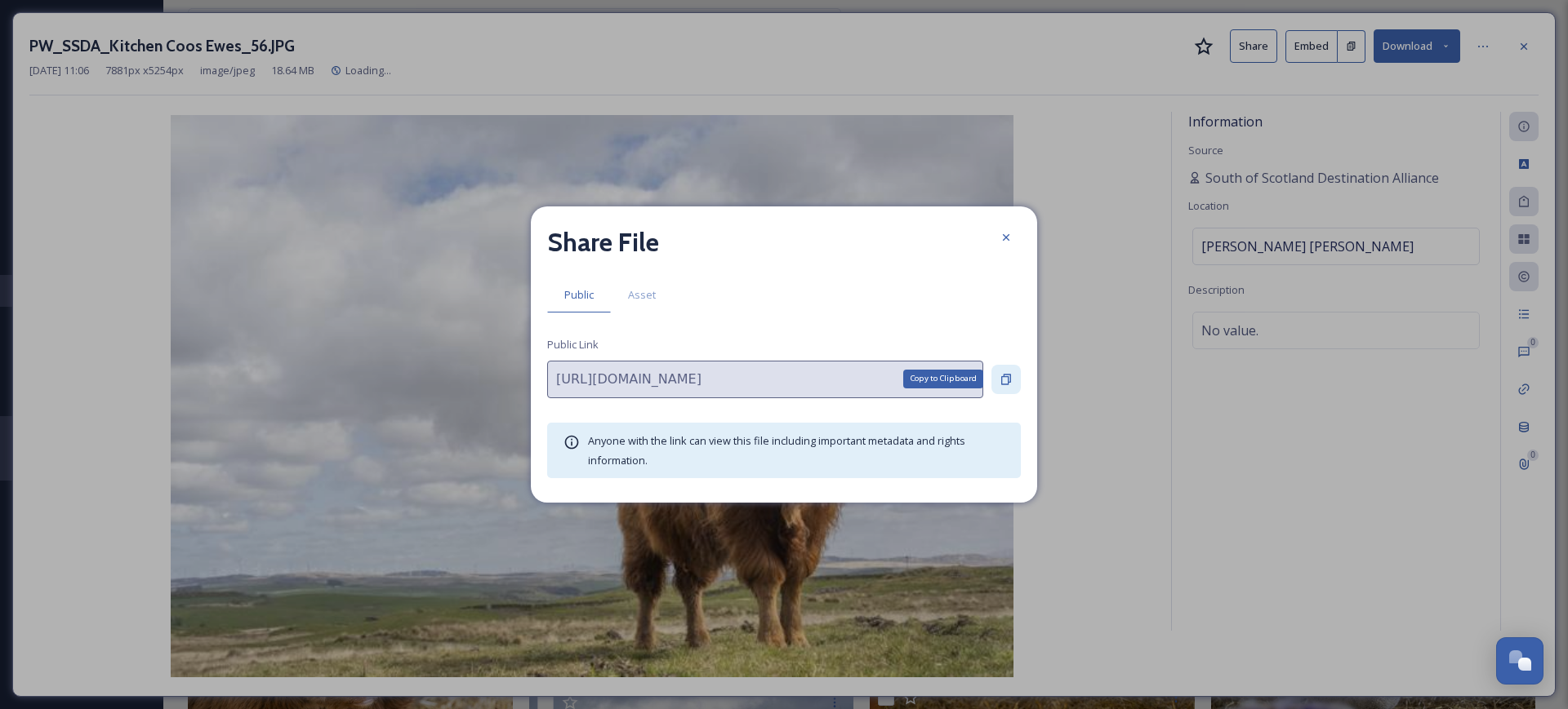
click at [1004, 373] on icon at bounding box center [1005, 379] width 13 height 13
